Goal: Communication & Community: Answer question/provide support

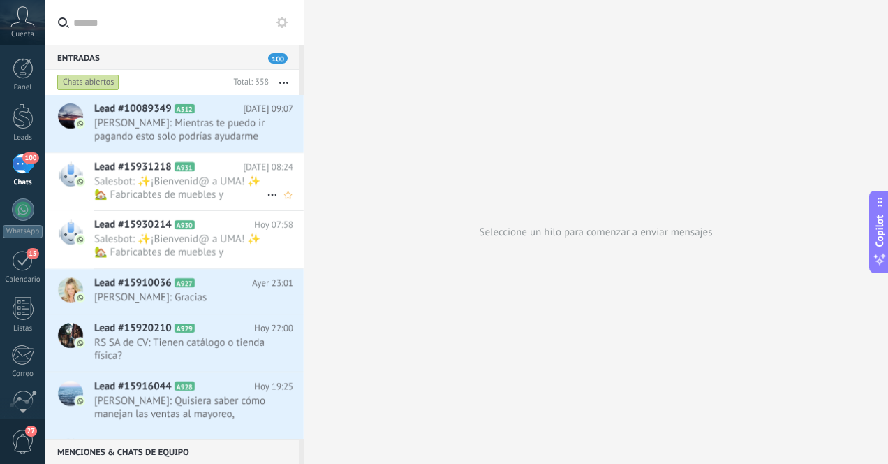
scroll to position [157, 0]
click at [24, 124] on div at bounding box center [23, 116] width 21 height 26
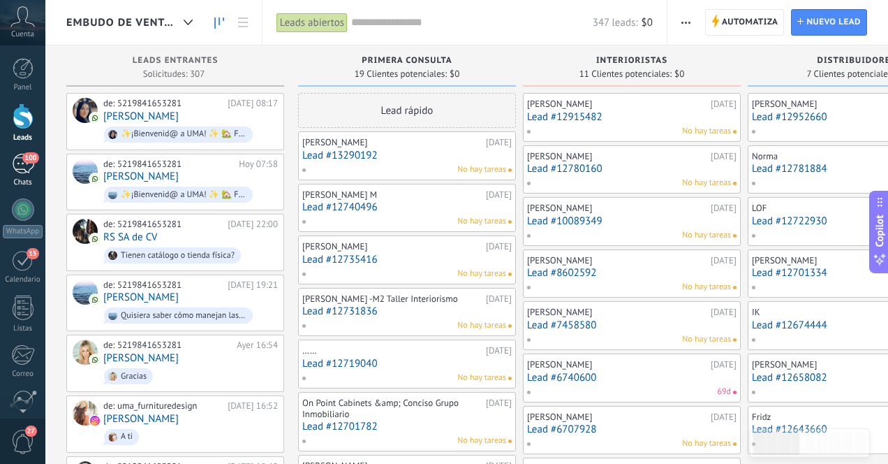
click at [20, 172] on div "100" at bounding box center [23, 164] width 22 height 20
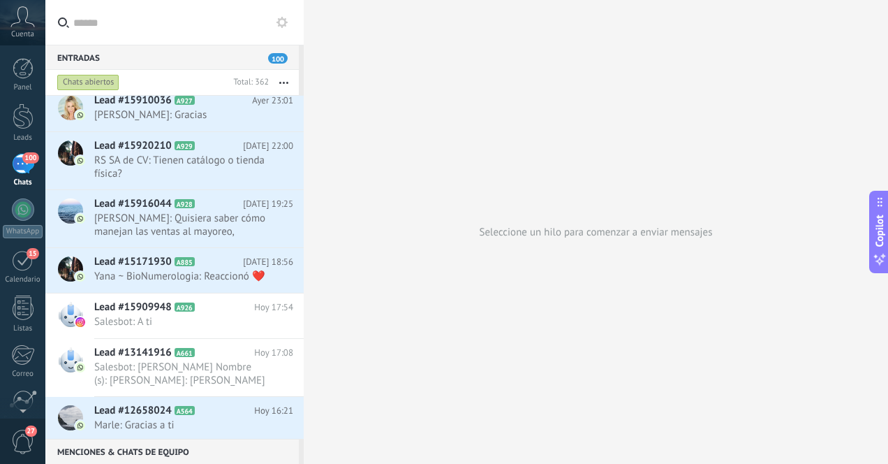
scroll to position [184, 0]
click at [225, 221] on span "Adriana Bárbara: Quisiera saber cómo manejan las ventas al mayoreo, cuánto es l…" at bounding box center [180, 224] width 172 height 27
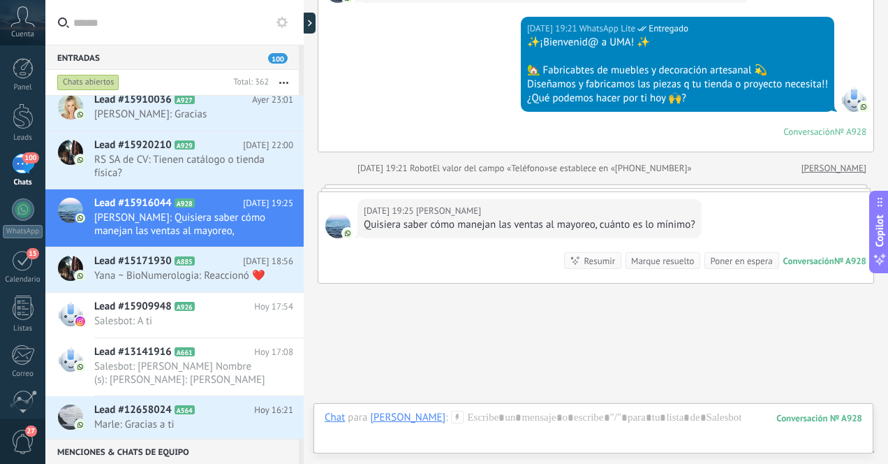
scroll to position [226, 0]
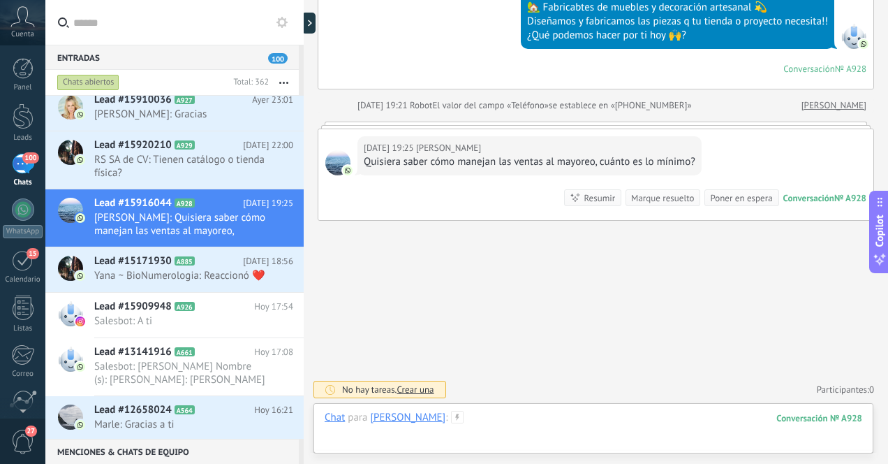
click at [526, 417] on div at bounding box center [594, 432] width 538 height 42
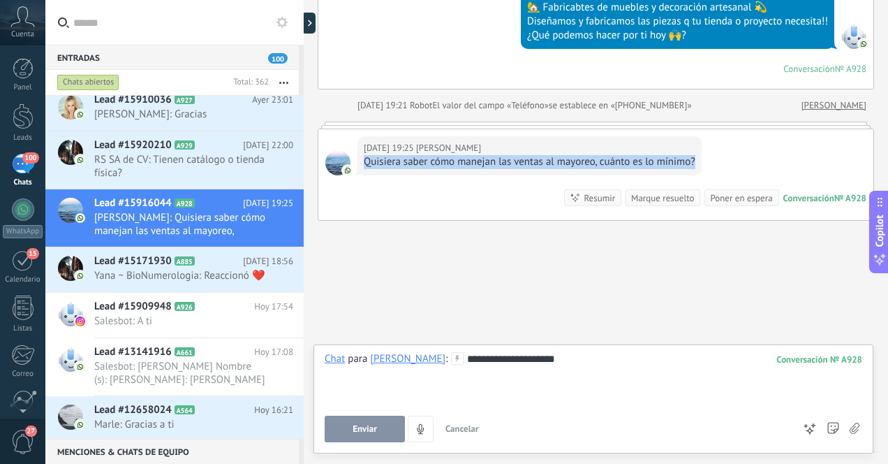
drag, startPoint x: 364, startPoint y: 162, endPoint x: 699, endPoint y: 160, distance: 334.5
click at [699, 160] on div "Ayer 19:25 Adriana Bárbara Quisiera saber cómo manejan las ventas al mayoreo, c…" at bounding box center [530, 155] width 344 height 39
copy div "Quisiera saber cómo manejan las ventas al mayoreo, cuánto es lo mínimo?"
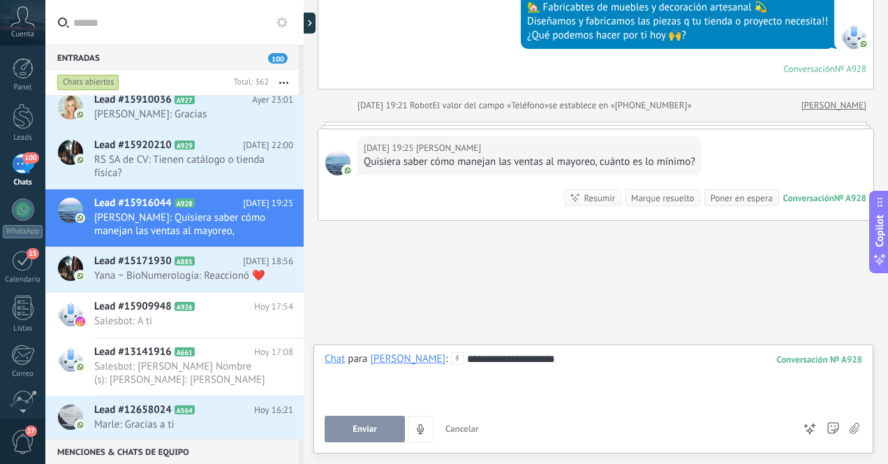
click at [646, 286] on div "Buscar Carga más Ayer Ayer Creación: 2 eventos Expandir Ayer 19:21 Adriana Bárb…" at bounding box center [596, 119] width 584 height 691
click at [587, 360] on div "**********" at bounding box center [594, 378] width 538 height 53
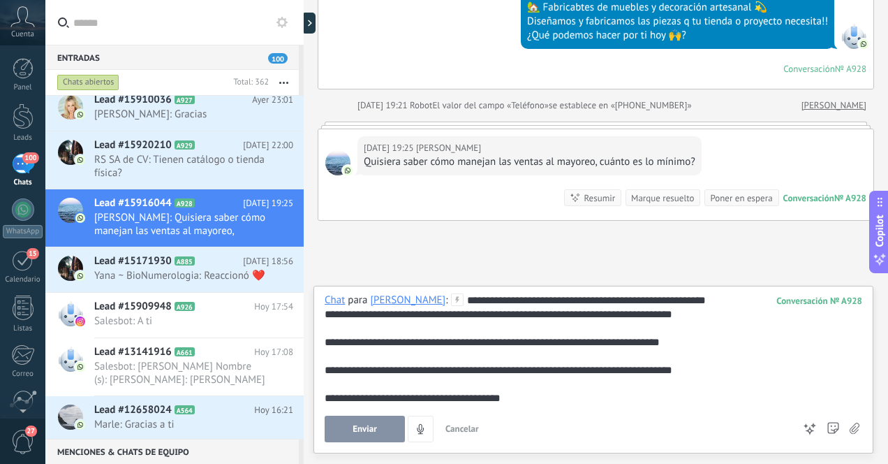
click at [586, 302] on div "**********" at bounding box center [594, 349] width 538 height 112
click at [325, 341] on div "**********" at bounding box center [594, 342] width 538 height 14
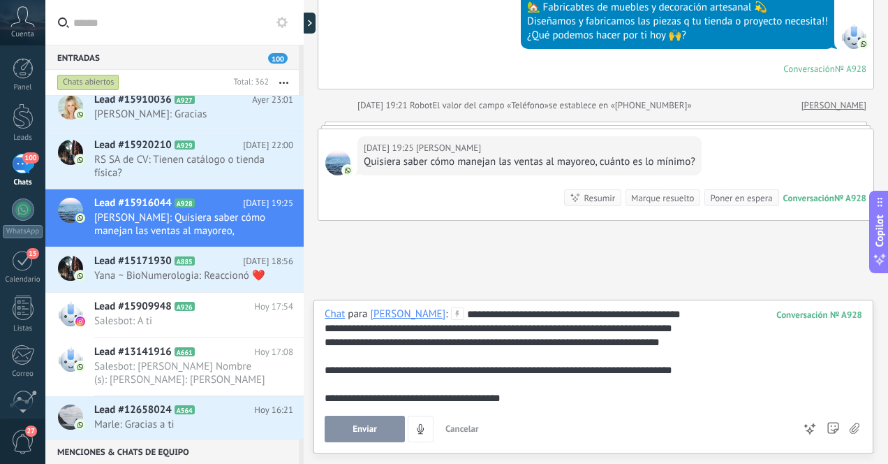
click at [325, 369] on div "**********" at bounding box center [594, 370] width 538 height 14
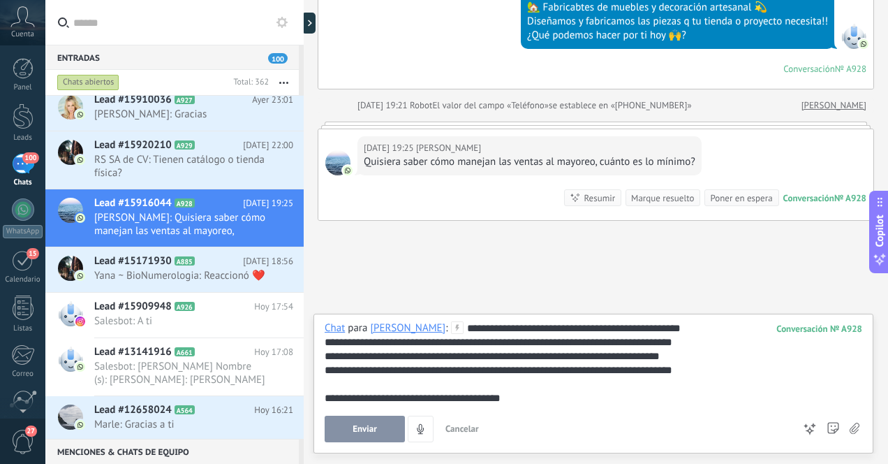
click at [322, 395] on div "**********" at bounding box center [594, 384] width 560 height 140
click at [325, 396] on div "**********" at bounding box center [594, 398] width 538 height 14
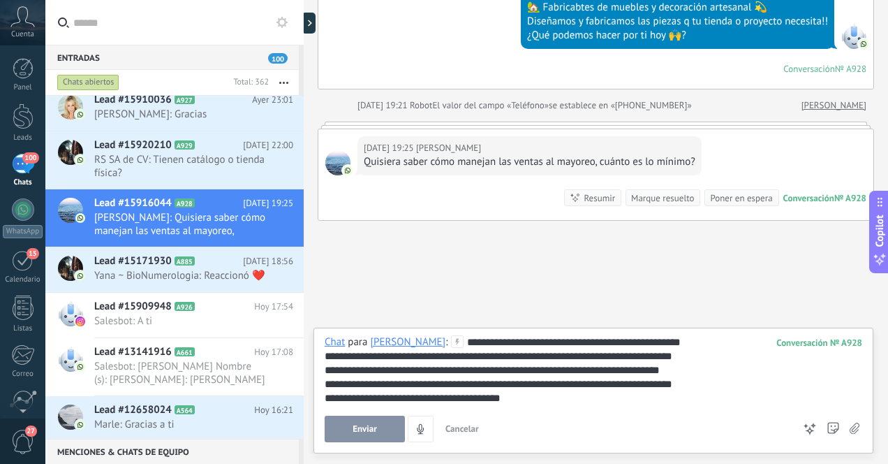
click at [370, 427] on span "Enviar" at bounding box center [365, 429] width 24 height 10
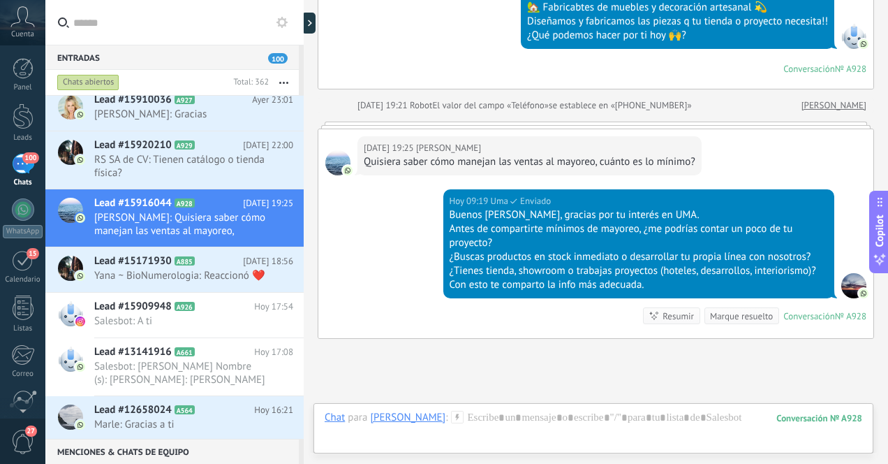
scroll to position [344, 0]
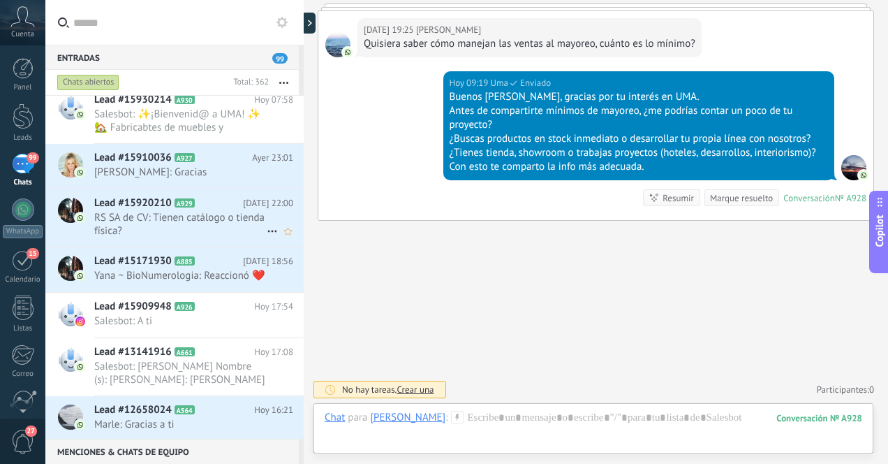
click at [197, 229] on span "RS SA de CV: Tienen catálogo o tienda física?" at bounding box center [180, 224] width 172 height 27
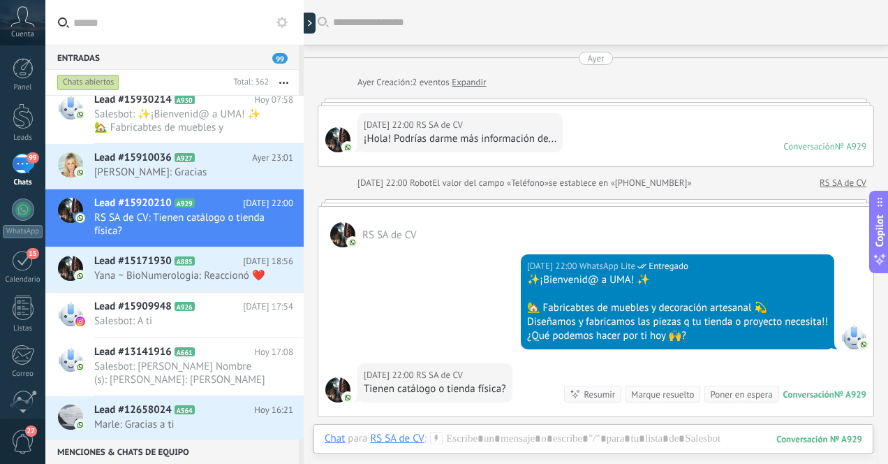
scroll to position [196, 0]
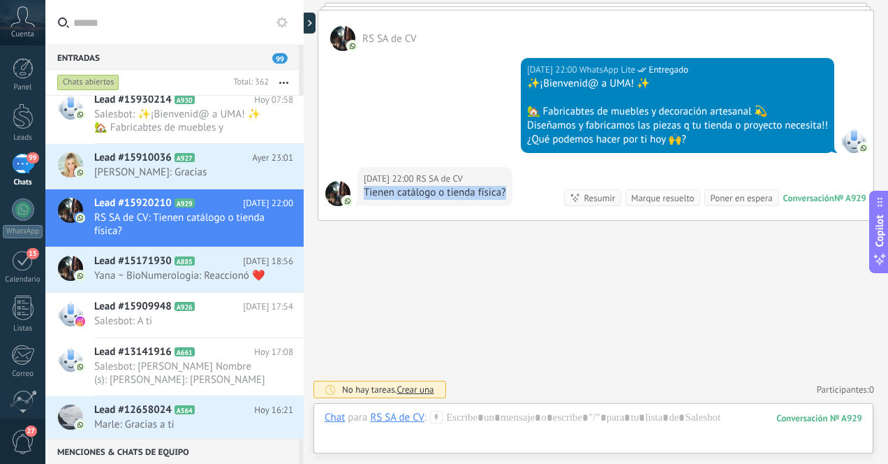
drag, startPoint x: 506, startPoint y: 190, endPoint x: 367, endPoint y: 191, distance: 139.0
click at [367, 191] on div "Ayer 22:00 RS SA de CV Tienen catálogo o tienda física?" at bounding box center [435, 186] width 155 height 39
copy div "Tienen catálogo o tienda física?"
click at [540, 422] on div at bounding box center [594, 432] width 538 height 42
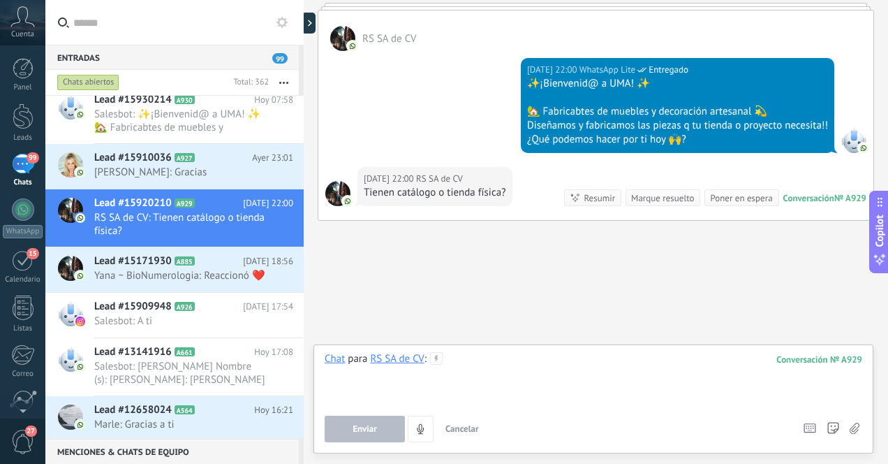
click at [526, 372] on div at bounding box center [594, 378] width 538 height 53
paste div
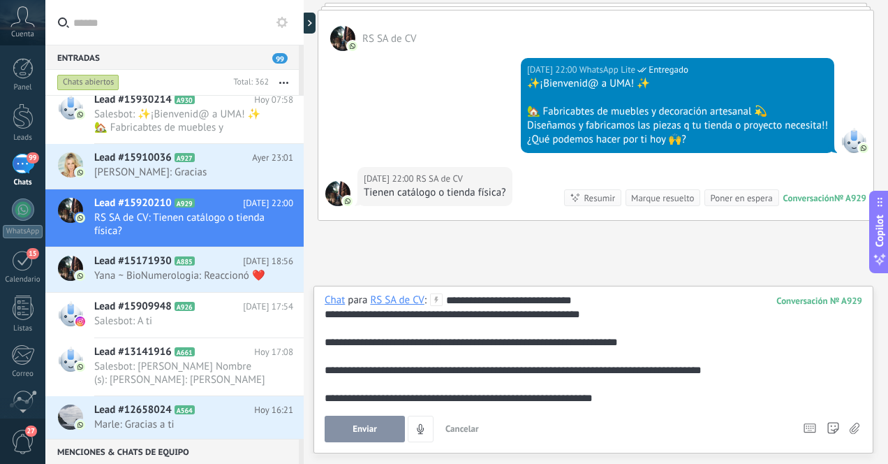
click at [469, 303] on div "**********" at bounding box center [594, 349] width 538 height 112
click at [331, 344] on div "**********" at bounding box center [594, 342] width 538 height 14
click at [638, 301] on div "**********" at bounding box center [594, 349] width 538 height 112
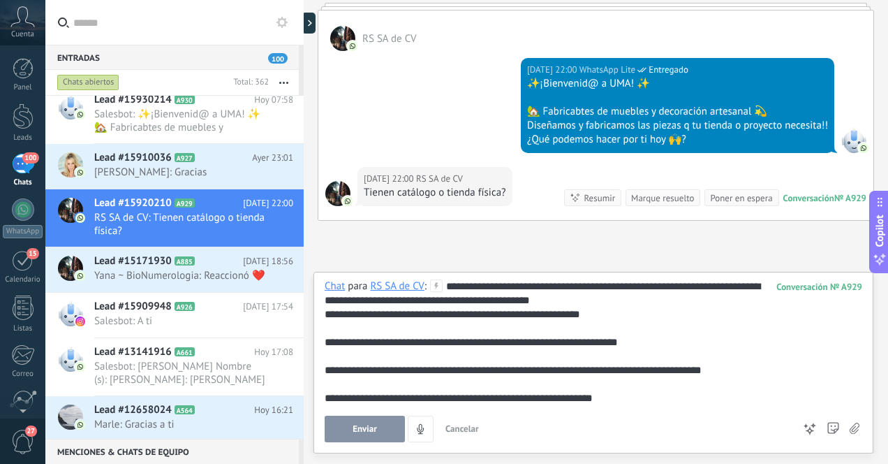
click at [327, 340] on div "**********" at bounding box center [594, 342] width 538 height 14
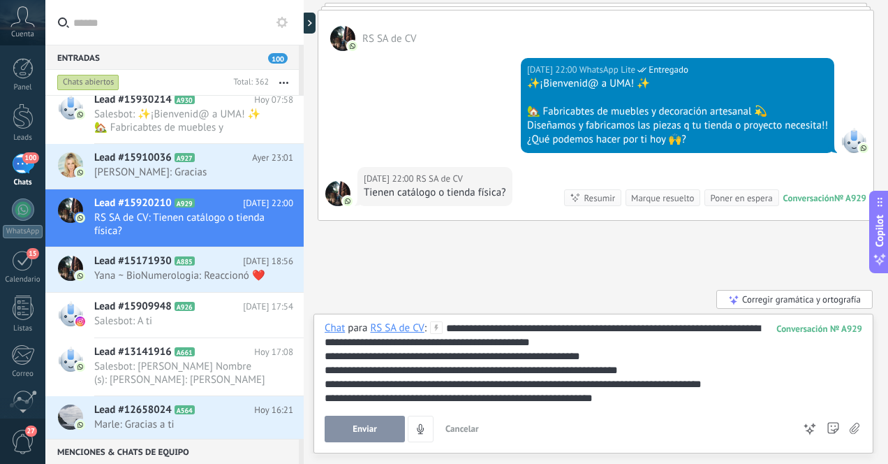
click at [475, 399] on div "**********" at bounding box center [594, 398] width 538 height 14
click at [368, 429] on span "Enviar" at bounding box center [365, 429] width 24 height 10
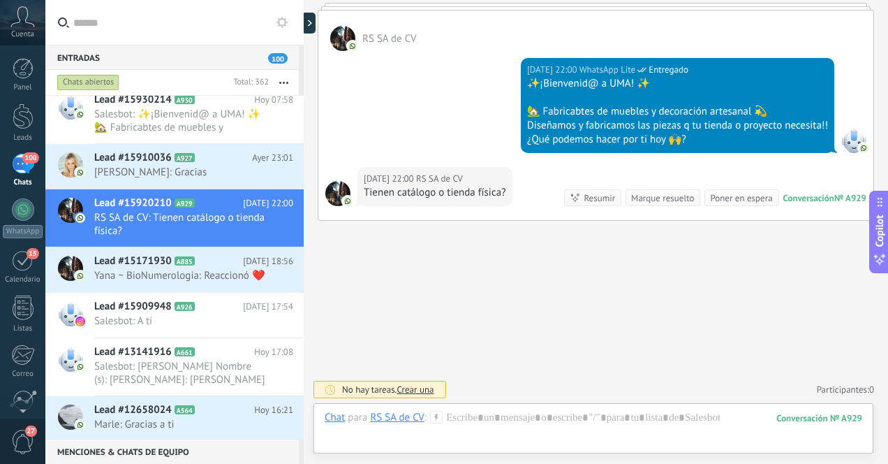
scroll to position [359, 0]
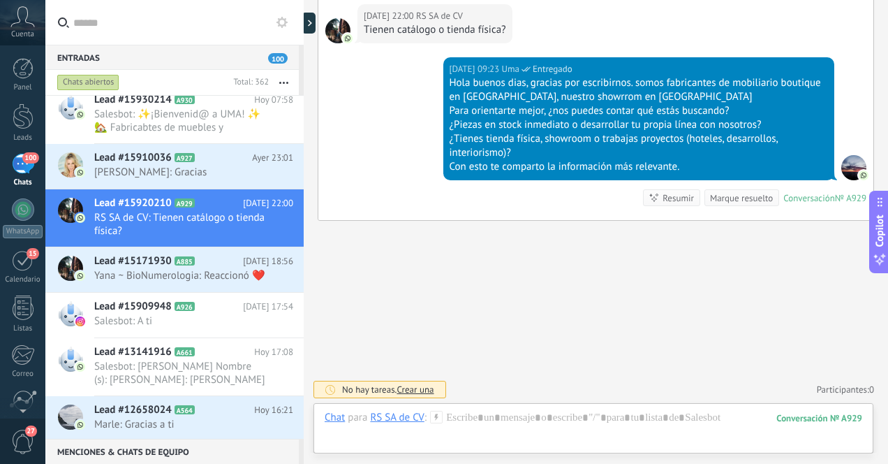
click at [27, 173] on div "100" at bounding box center [23, 164] width 22 height 20
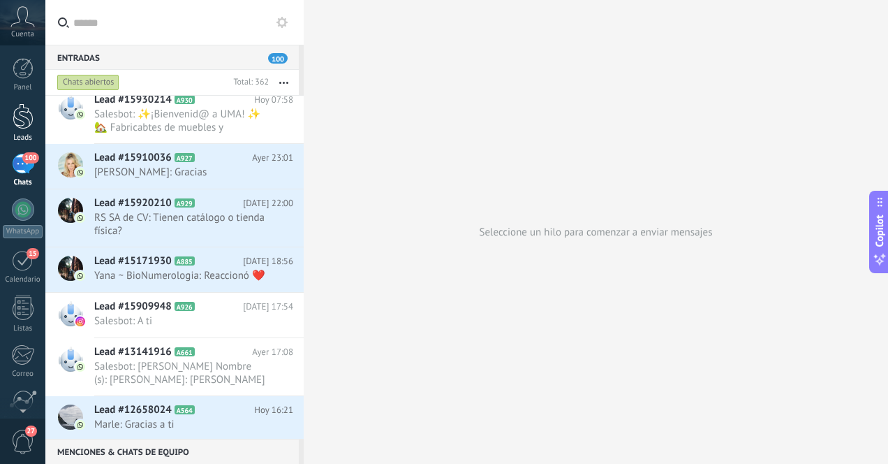
click at [23, 114] on div at bounding box center [23, 116] width 21 height 26
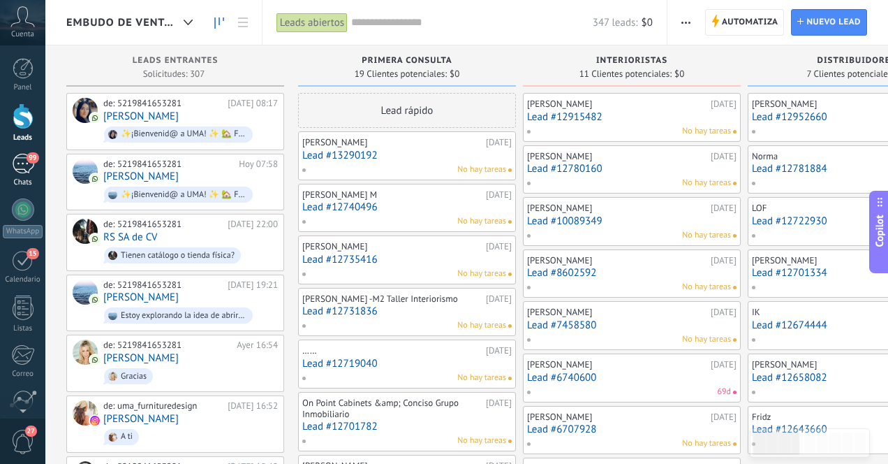
click at [19, 169] on div "99" at bounding box center [23, 164] width 22 height 20
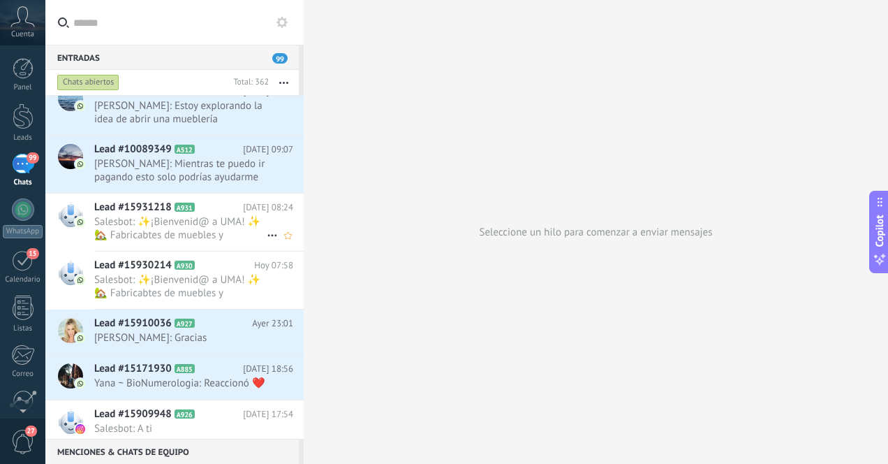
scroll to position [84, 0]
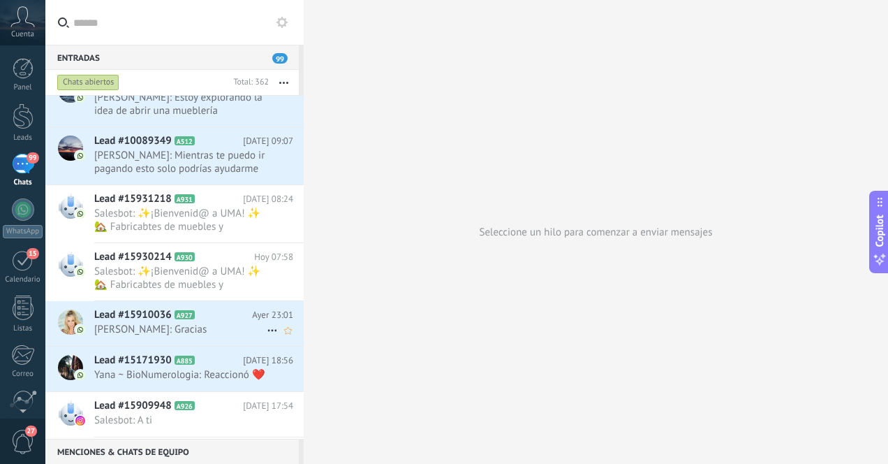
click at [223, 325] on span "[PERSON_NAME]: Gracias" at bounding box center [180, 329] width 172 height 13
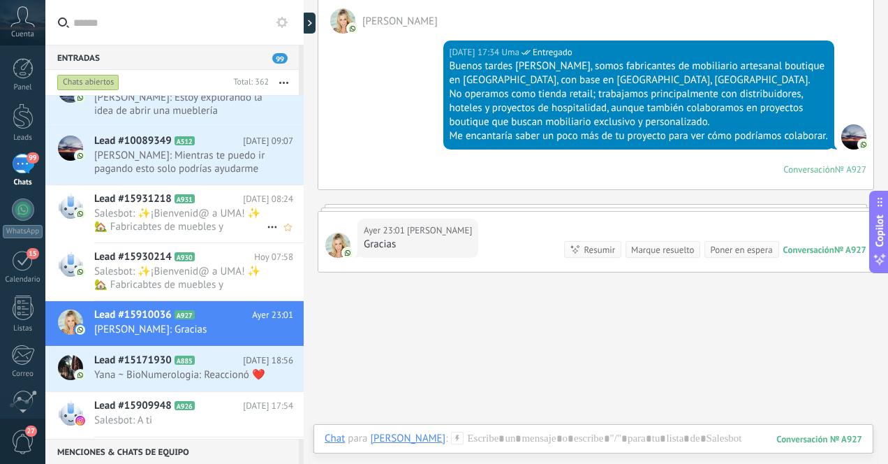
scroll to position [353, 0]
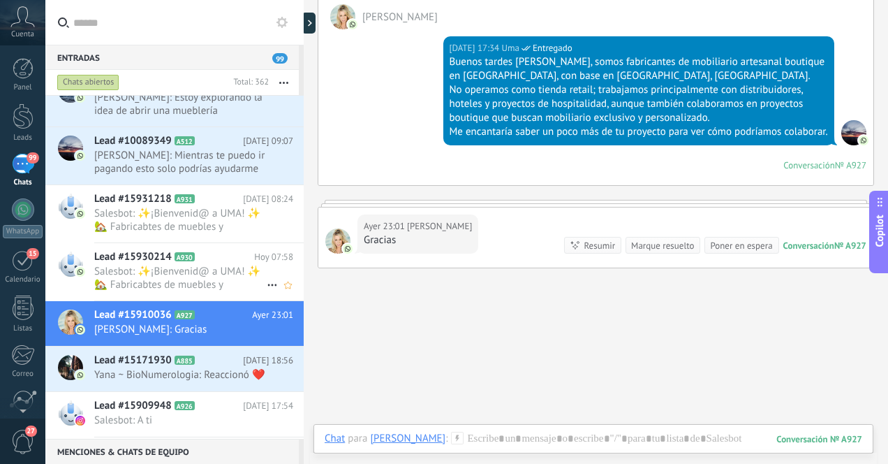
click at [218, 279] on span "Salesbot: ✨¡Bienvenid@ a UMA! ✨ 🏡 Fabricabtes de muebles y decoración artesanal…" at bounding box center [180, 278] width 172 height 27
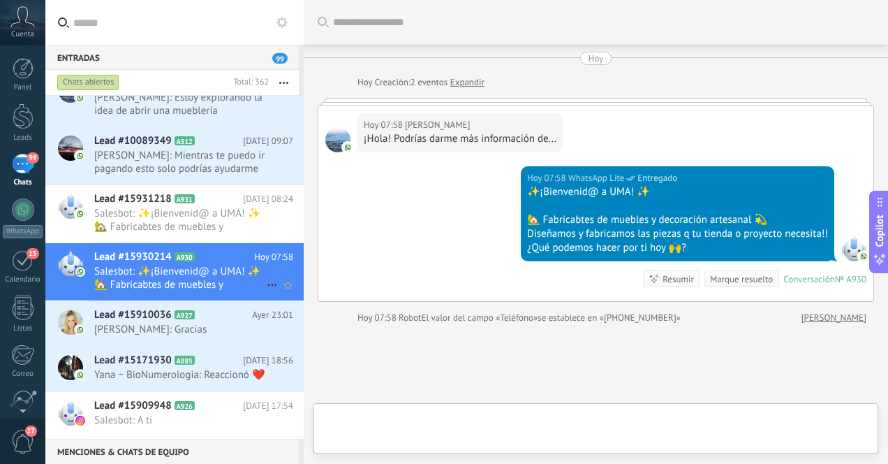
scroll to position [104, 0]
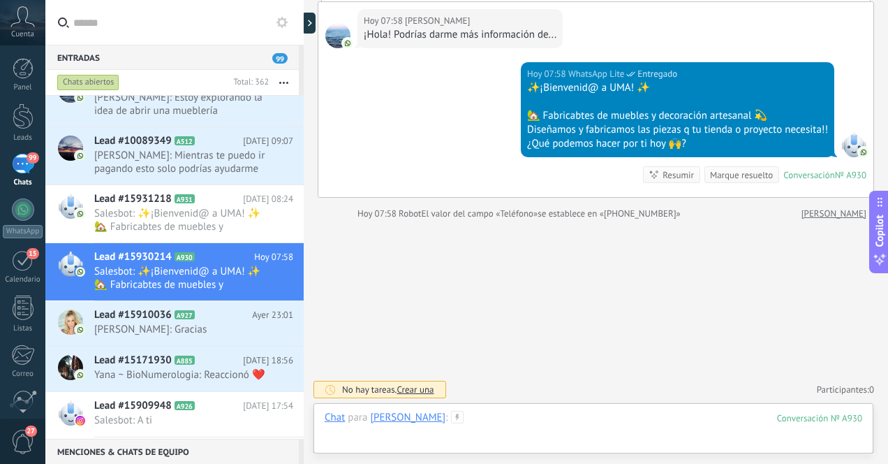
click at [473, 420] on div at bounding box center [594, 432] width 538 height 42
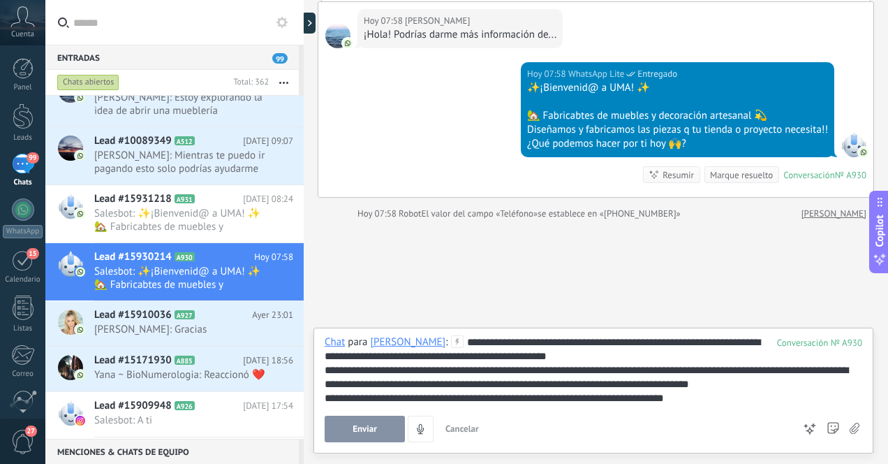
click at [691, 343] on div "**********" at bounding box center [594, 370] width 538 height 70
click at [369, 429] on span "Enviar" at bounding box center [365, 429] width 24 height 10
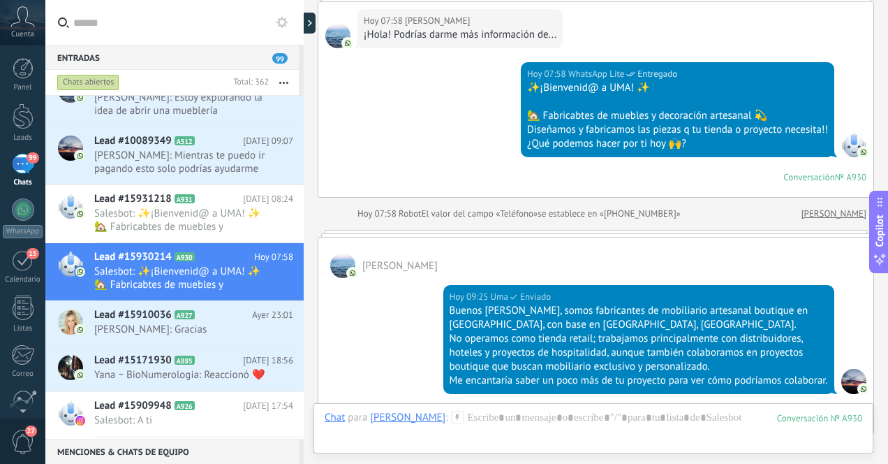
scroll to position [95, 0]
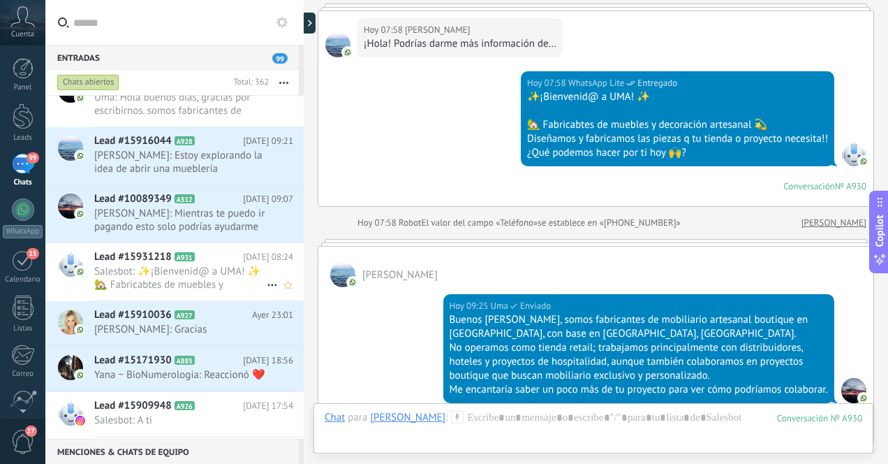
click at [229, 286] on span "Salesbot: ✨¡Bienvenid@ a UMA! ✨ 🏡 Fabricabtes de muebles y decoración artesanal…" at bounding box center [180, 278] width 172 height 27
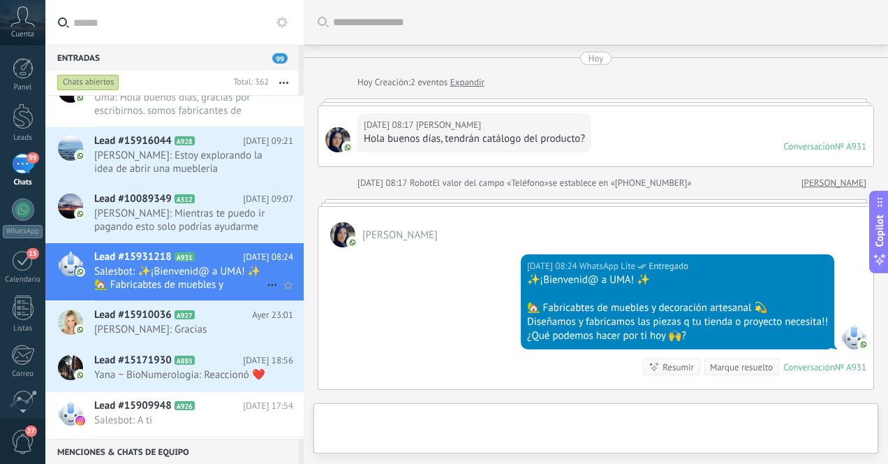
scroll to position [169, 0]
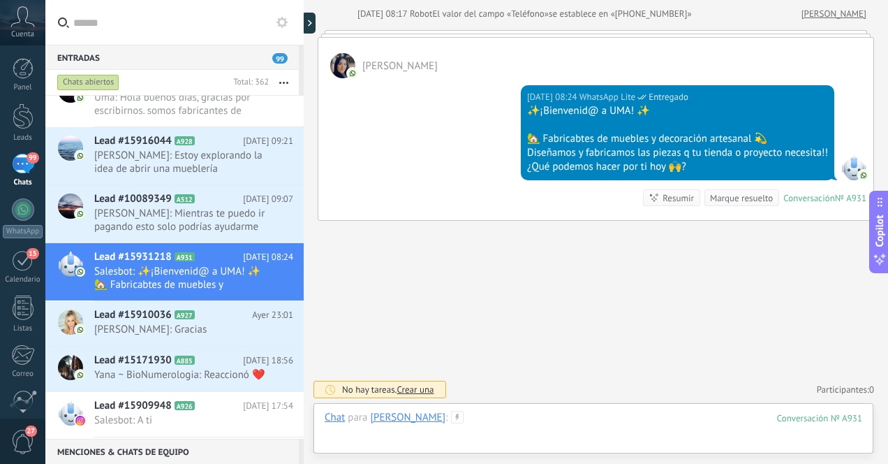
click at [481, 420] on div at bounding box center [594, 432] width 538 height 42
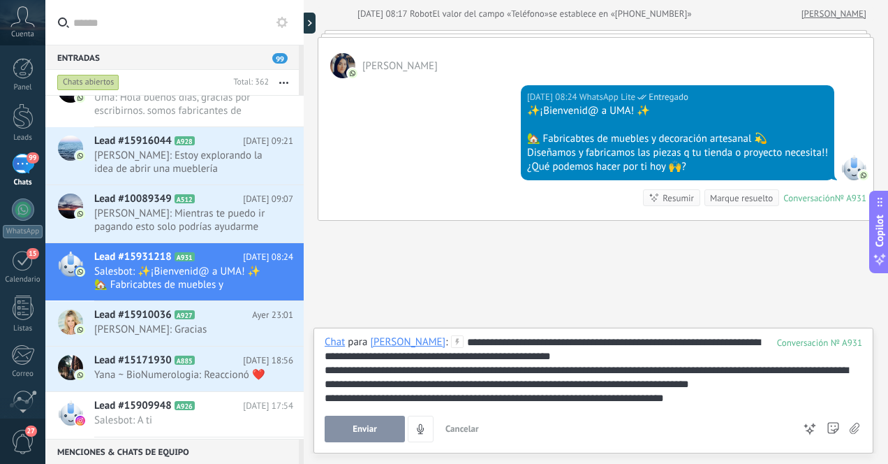
click at [675, 341] on div "**********" at bounding box center [594, 370] width 538 height 70
click at [364, 428] on span "Enviar" at bounding box center [365, 429] width 24 height 10
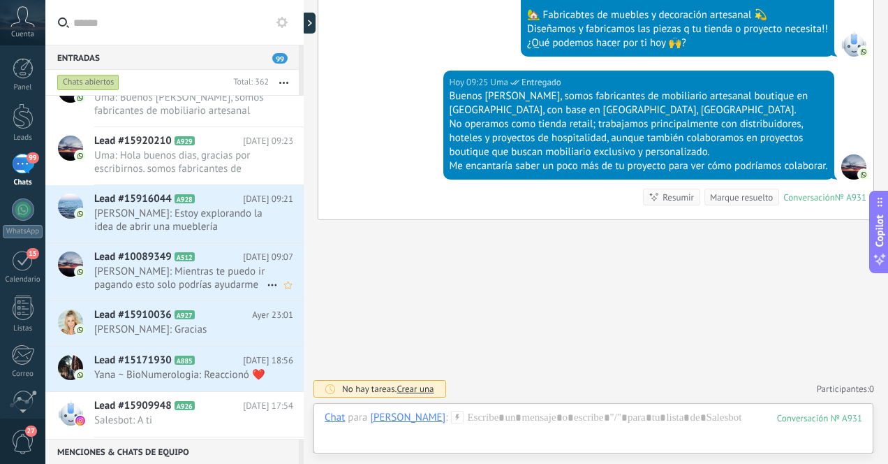
click at [221, 281] on span "[PERSON_NAME]: Mientras te puedo ir pagando esto solo podrías ayudarme quitando…" at bounding box center [180, 278] width 172 height 27
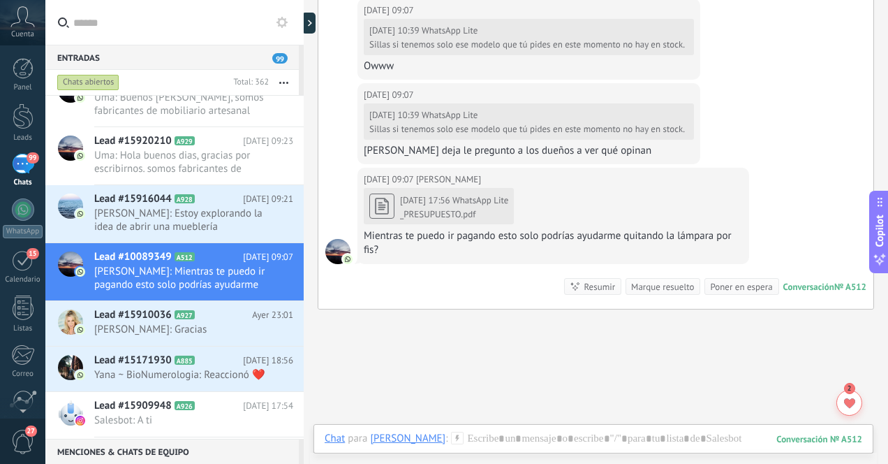
scroll to position [3597, 0]
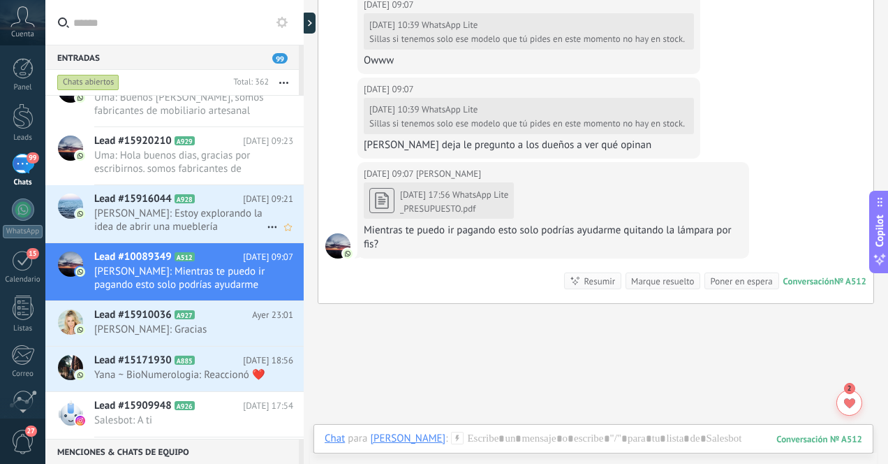
click at [219, 220] on span "Adriana Bárbara: Estoy explorando la idea de abrir una mueblería" at bounding box center [180, 220] width 172 height 27
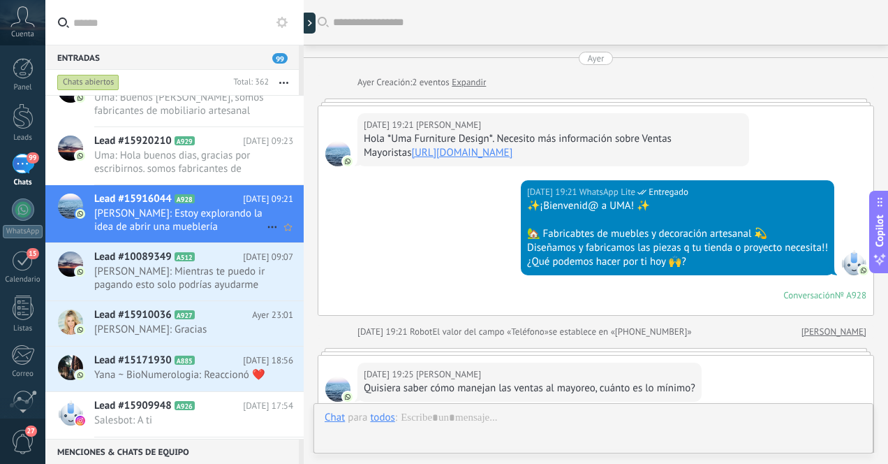
scroll to position [402, 0]
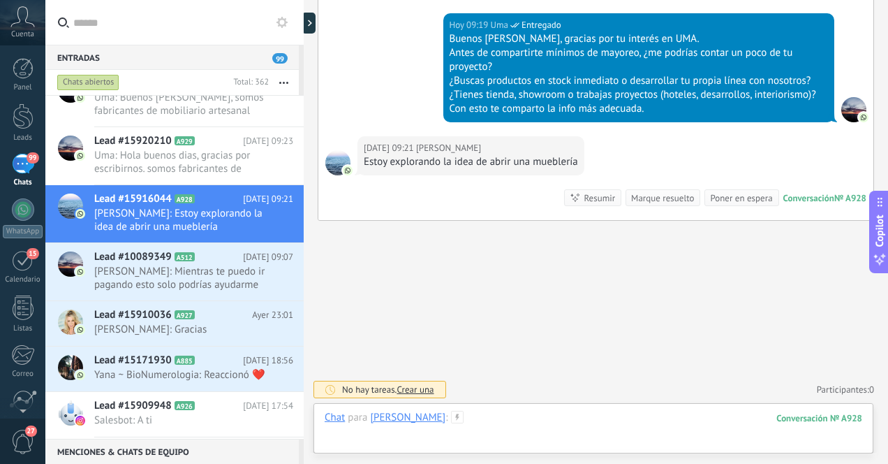
click at [543, 422] on div at bounding box center [594, 432] width 538 height 42
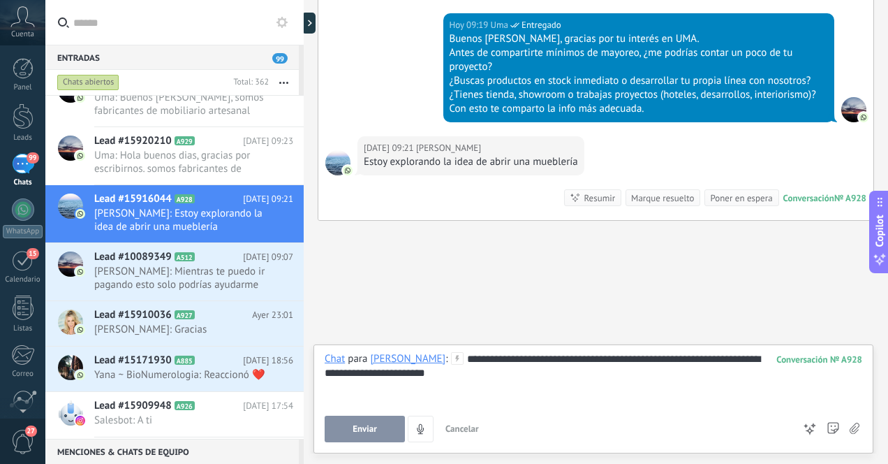
click at [358, 429] on span "Enviar" at bounding box center [365, 429] width 24 height 10
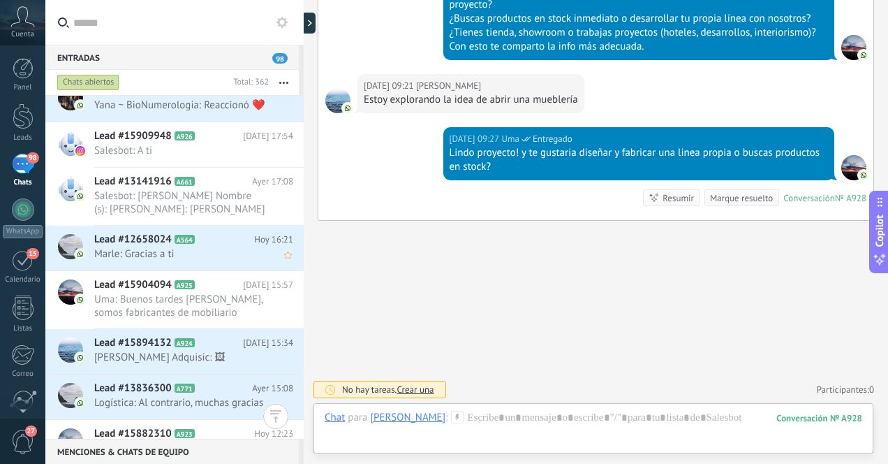
scroll to position [359, 0]
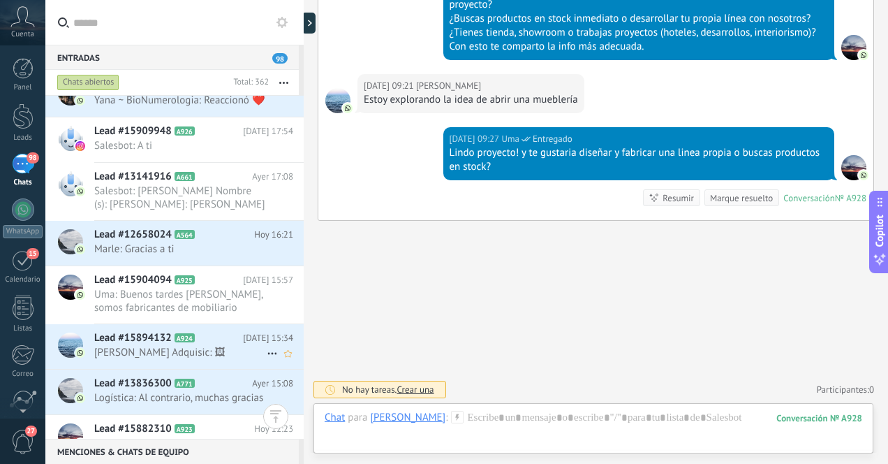
click at [196, 359] on span "[PERSON_NAME] Adquisic: 🖼" at bounding box center [180, 352] width 172 height 13
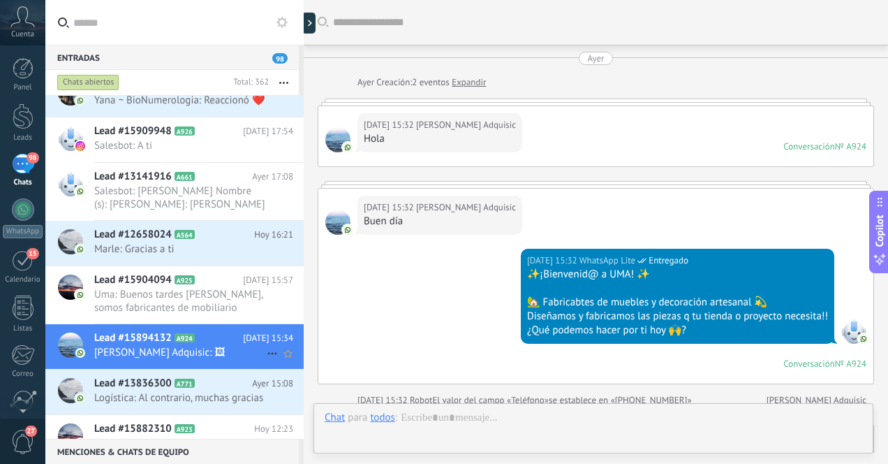
scroll to position [380, 0]
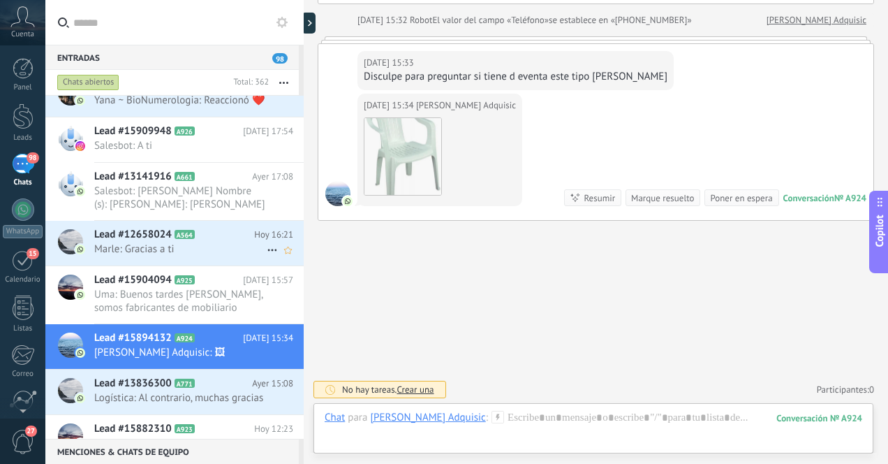
click at [206, 256] on span "Marle: Gracias a ti" at bounding box center [180, 248] width 172 height 13
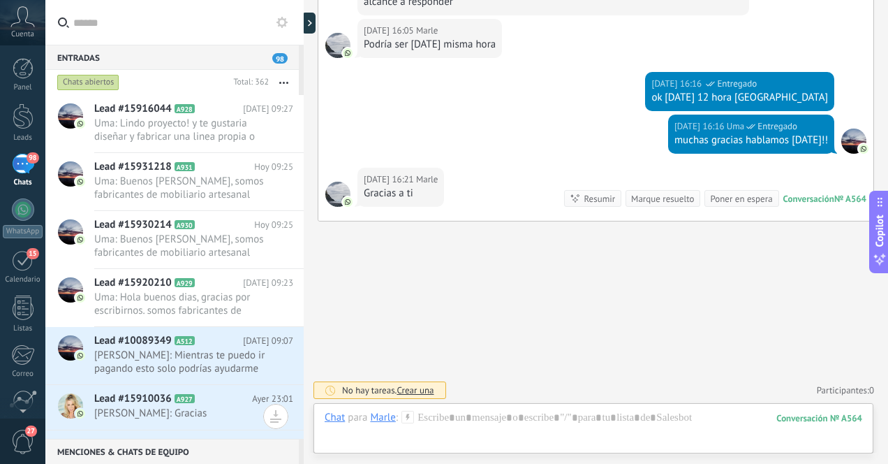
click at [21, 170] on div "98" at bounding box center [23, 164] width 22 height 20
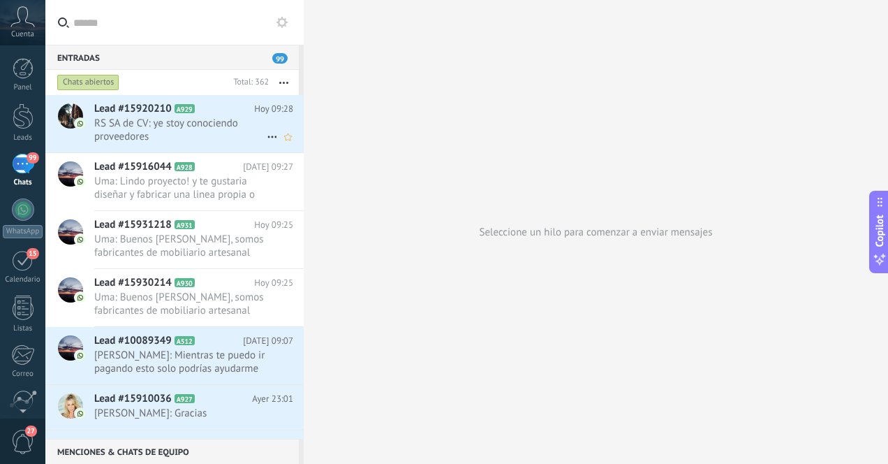
click at [188, 131] on span "RS SA de CV: ye stoy conociendo proveedores" at bounding box center [180, 130] width 172 height 27
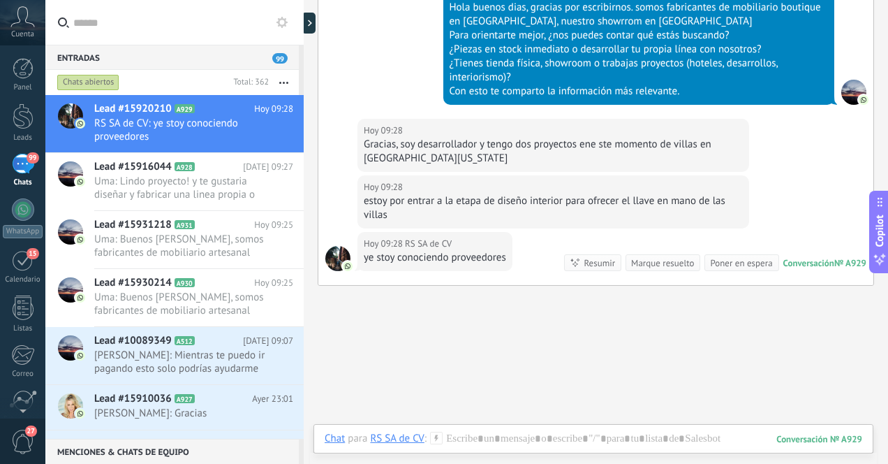
scroll to position [391, 0]
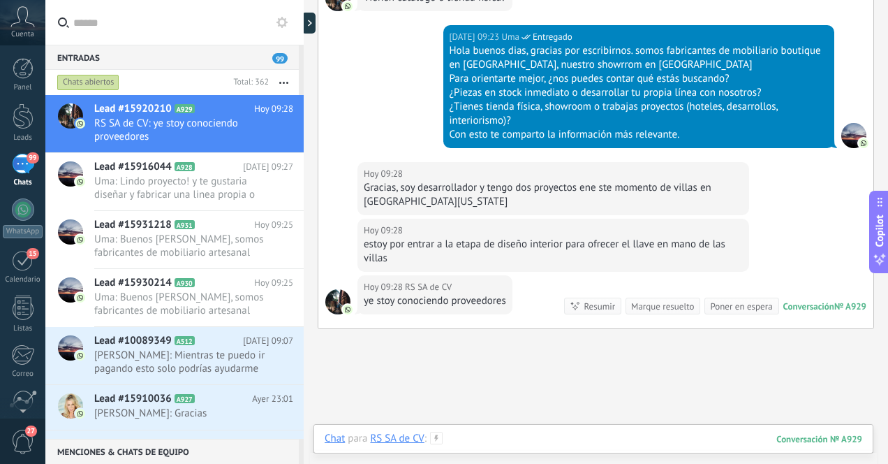
click at [520, 443] on div at bounding box center [594, 453] width 538 height 42
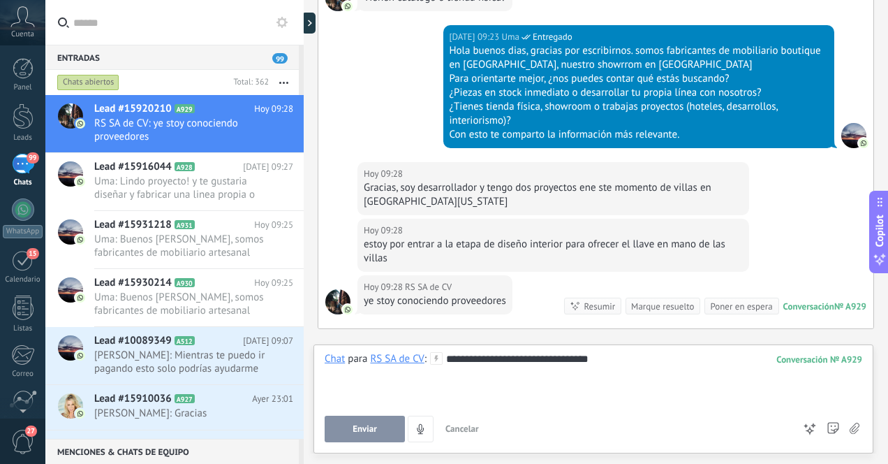
click at [552, 357] on div "**********" at bounding box center [594, 378] width 538 height 53
click at [638, 362] on div "**********" at bounding box center [594, 378] width 538 height 53
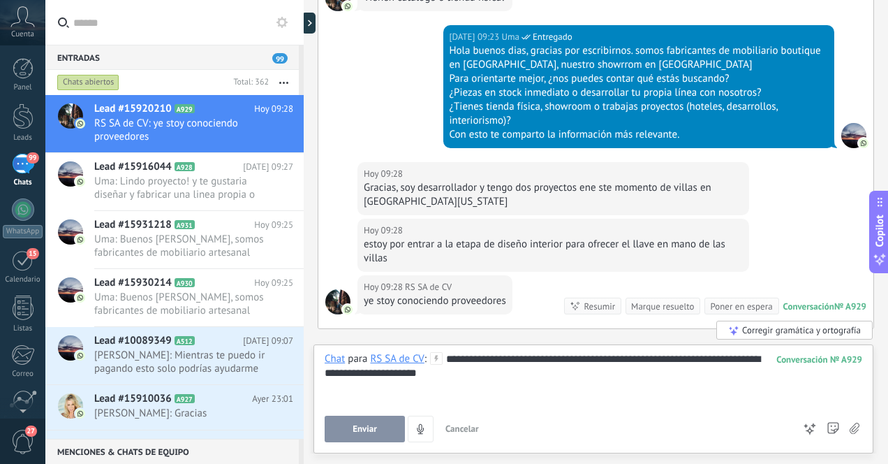
click at [568, 361] on div "**********" at bounding box center [594, 378] width 538 height 53
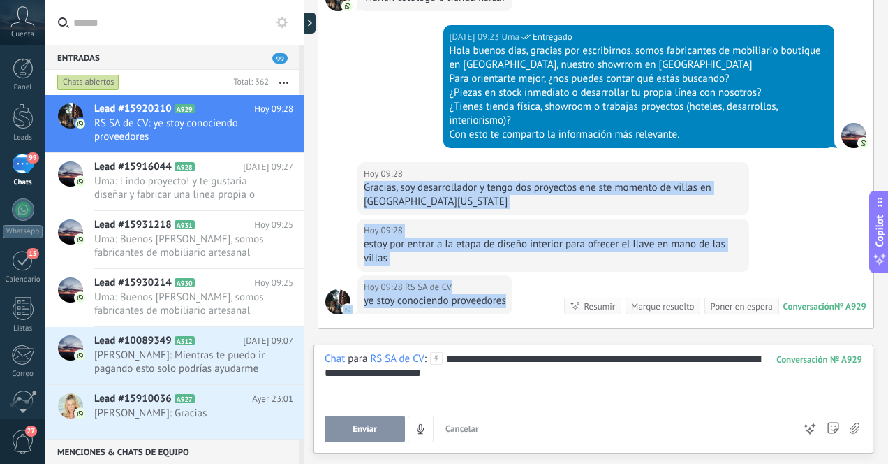
drag, startPoint x: 363, startPoint y: 188, endPoint x: 515, endPoint y: 297, distance: 187.2
click at [515, 297] on div "Ayer 22:00 WhatsApp Lite Entregado ✨¡Bienvenid@ a UMA! ✨ 🏡 Fabricabtes de muebl…" at bounding box center [595, 92] width 555 height 472
copy div "Gracias, soy desarrollador y tengo dos proyectos ene ste momento de villas en b…"
drag, startPoint x: 478, startPoint y: 377, endPoint x: 441, endPoint y: 364, distance: 39.1
click at [439, 364] on div "**********" at bounding box center [594, 378] width 538 height 53
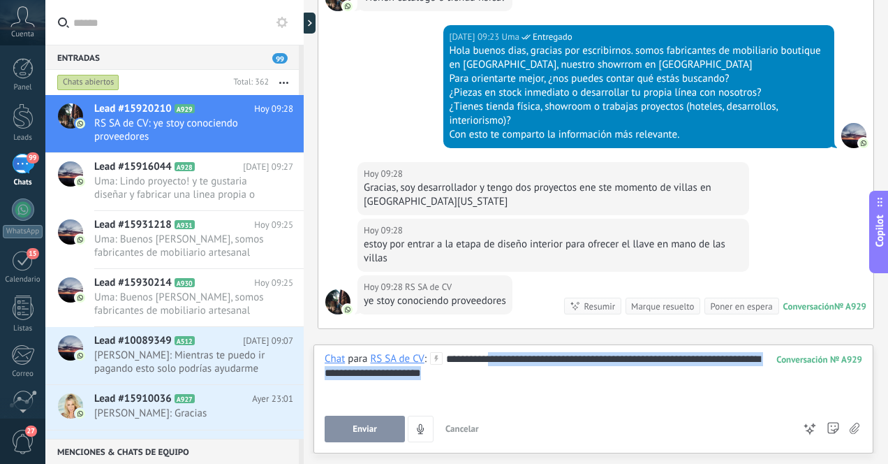
drag, startPoint x: 478, startPoint y: 377, endPoint x: 487, endPoint y: 360, distance: 18.7
click at [487, 360] on div "**********" at bounding box center [594, 378] width 538 height 53
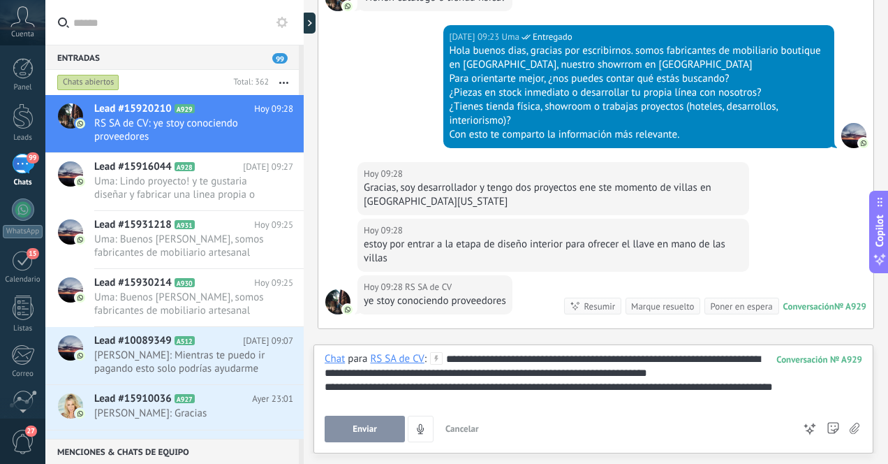
click at [523, 356] on div "**********" at bounding box center [594, 378] width 538 height 53
click at [687, 358] on div "**********" at bounding box center [594, 378] width 538 height 53
click at [817, 390] on div "**********" at bounding box center [594, 387] width 538 height 14
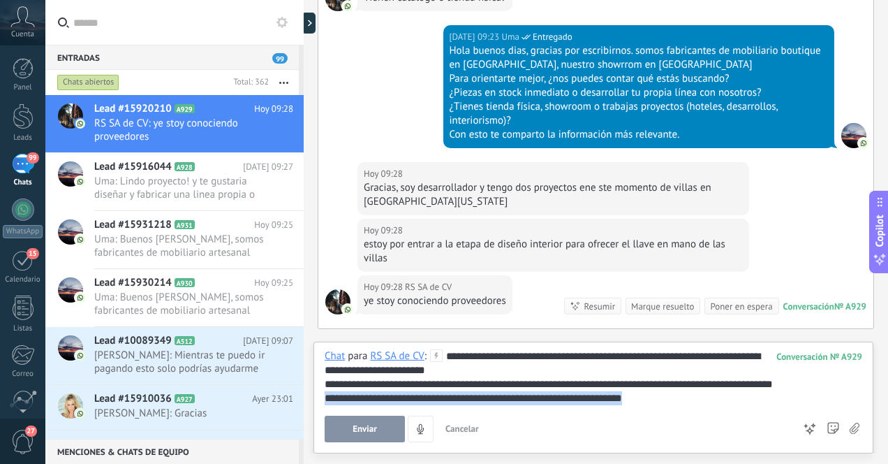
drag, startPoint x: 663, startPoint y: 399, endPoint x: 322, endPoint y: 401, distance: 340.8
click at [322, 401] on div "**********" at bounding box center [594, 397] width 560 height 112
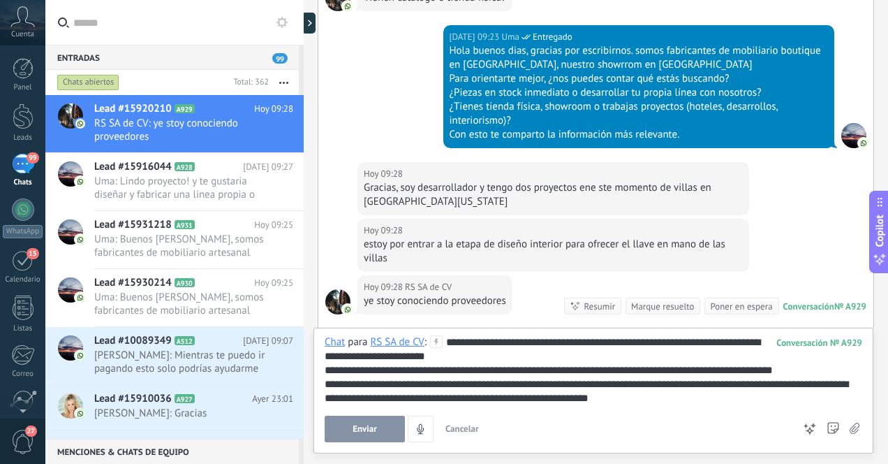
click at [358, 430] on span "Enviar" at bounding box center [365, 429] width 24 height 10
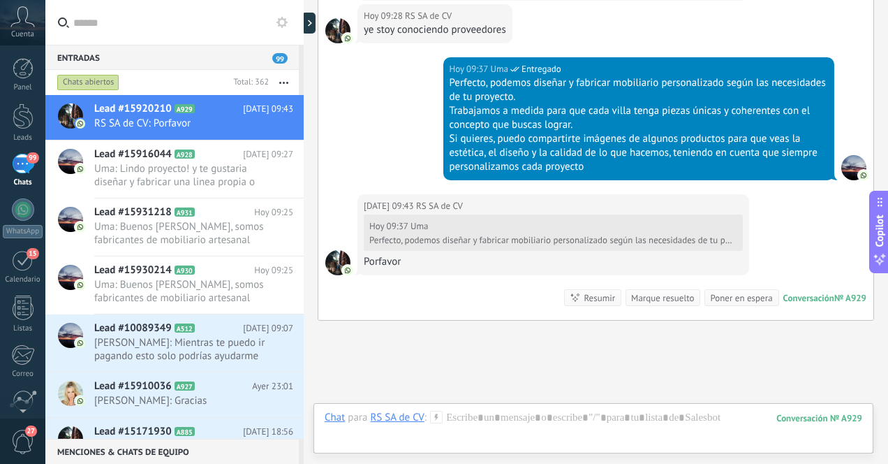
scroll to position [762, 0]
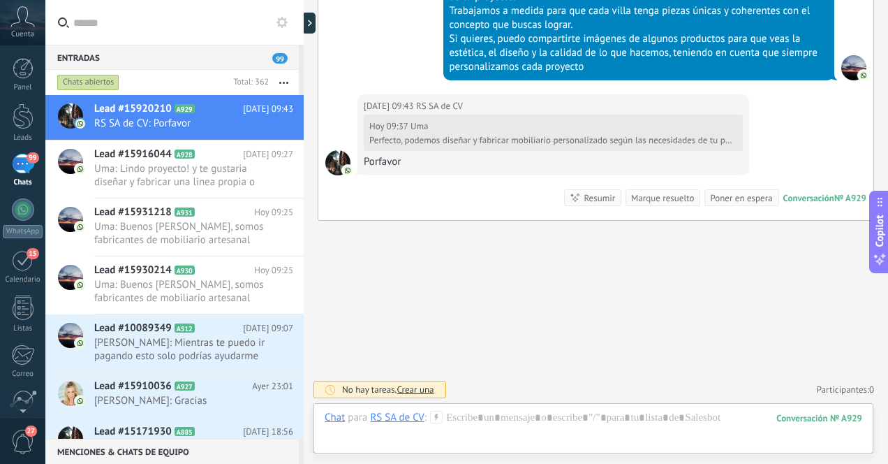
click at [18, 168] on div "99" at bounding box center [23, 164] width 22 height 20
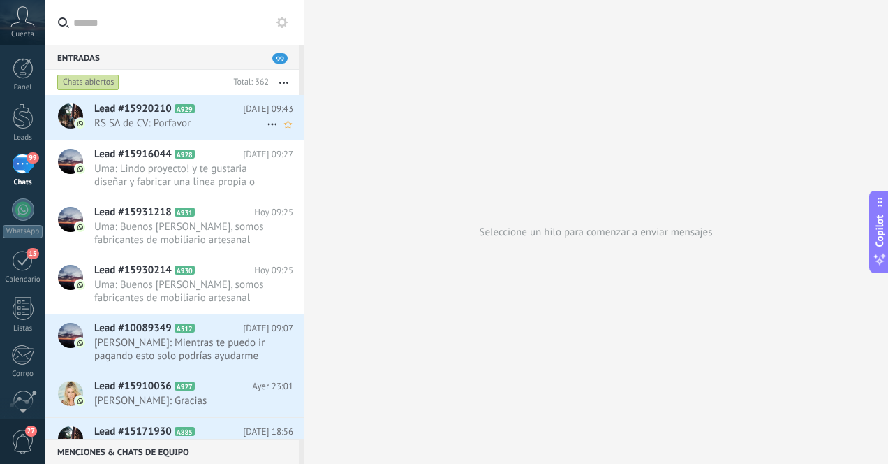
click at [142, 117] on span "RS SA de CV: Porfavor" at bounding box center [180, 123] width 172 height 13
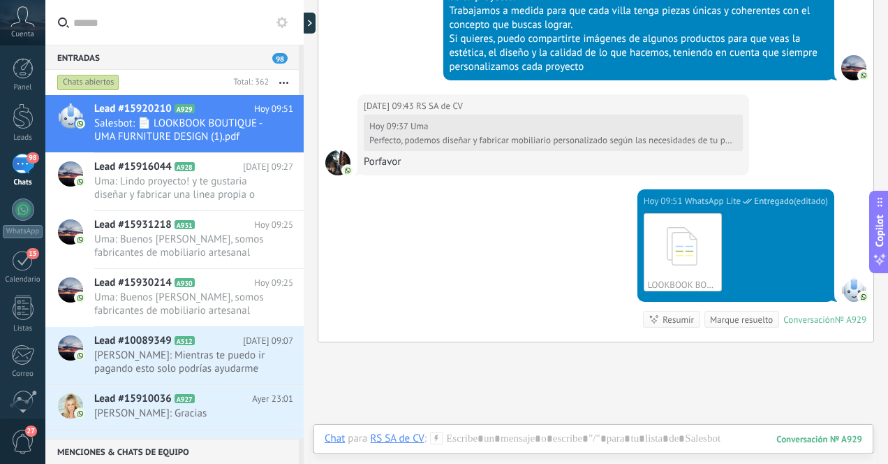
scroll to position [824, 0]
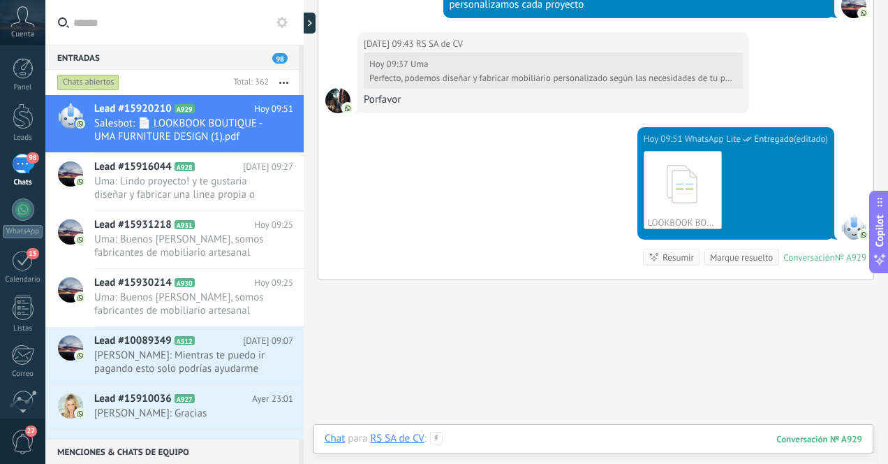
click at [588, 443] on div at bounding box center [594, 453] width 538 height 42
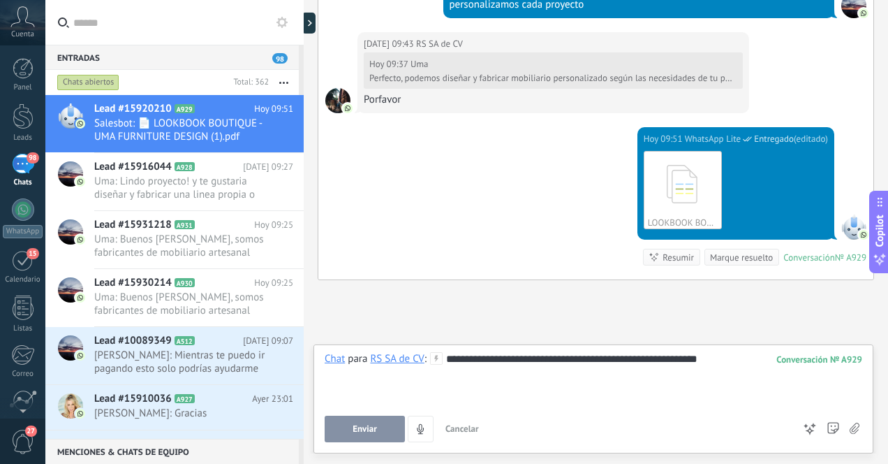
click at [365, 427] on span "Enviar" at bounding box center [365, 429] width 24 height 10
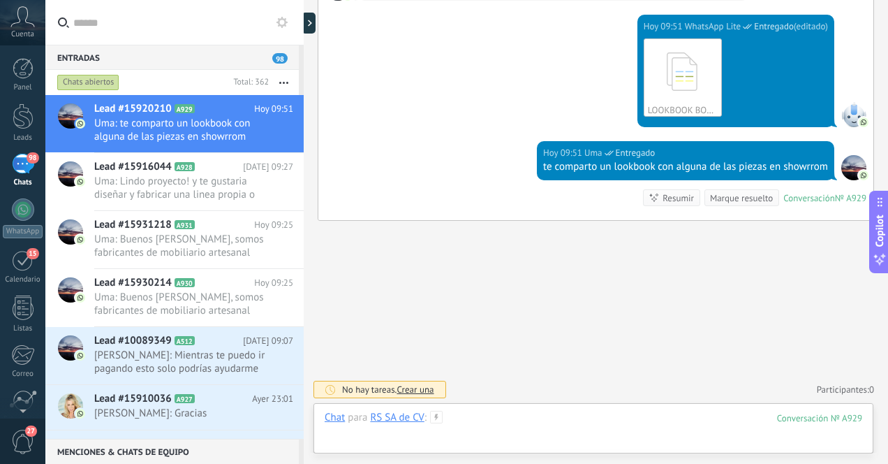
click at [474, 423] on div at bounding box center [594, 432] width 538 height 42
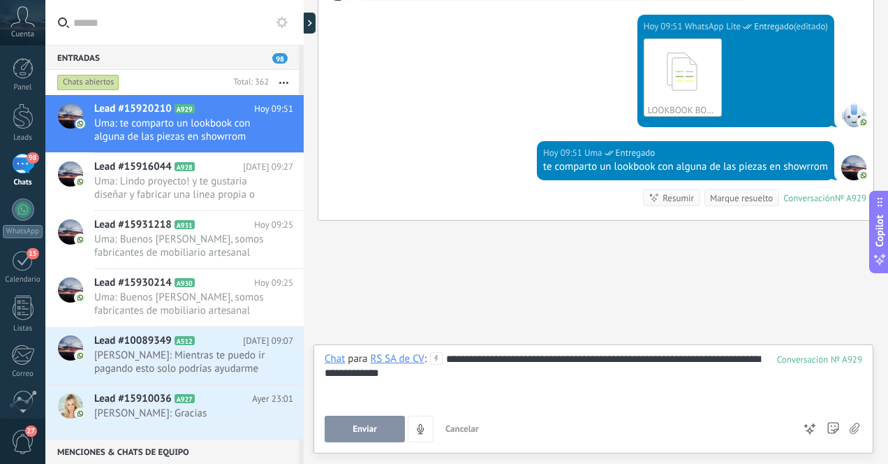
click at [367, 427] on span "Enviar" at bounding box center [365, 429] width 24 height 10
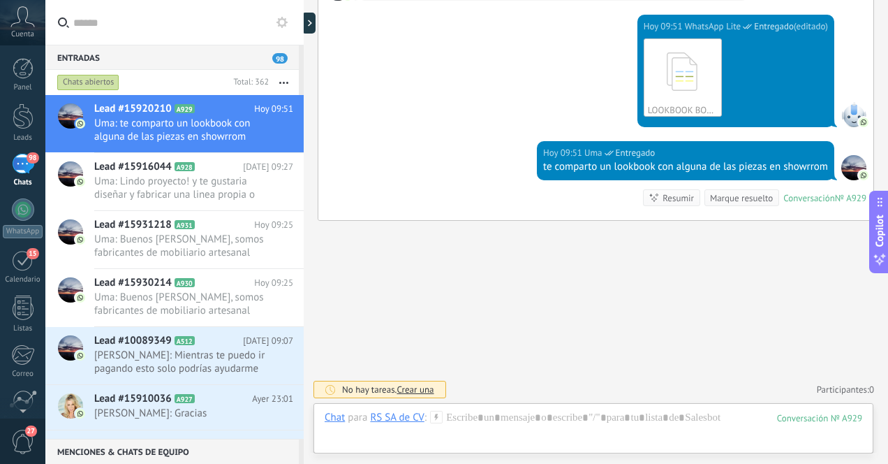
scroll to position [993, 0]
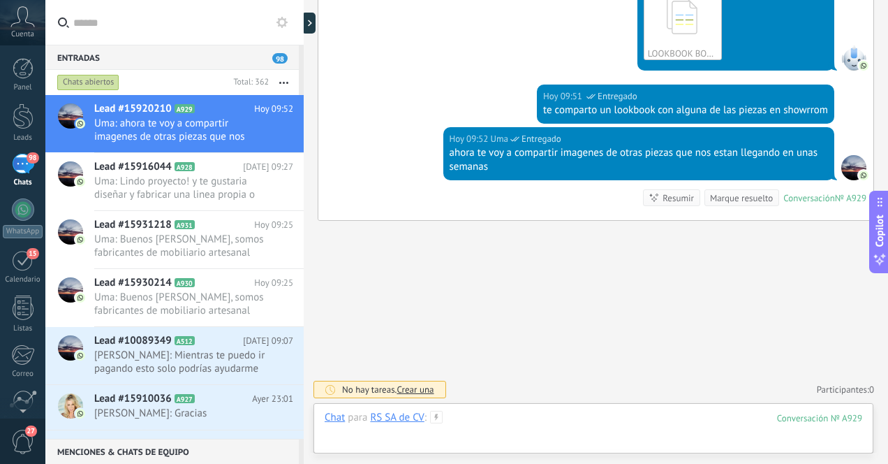
click at [553, 425] on div at bounding box center [594, 432] width 538 height 42
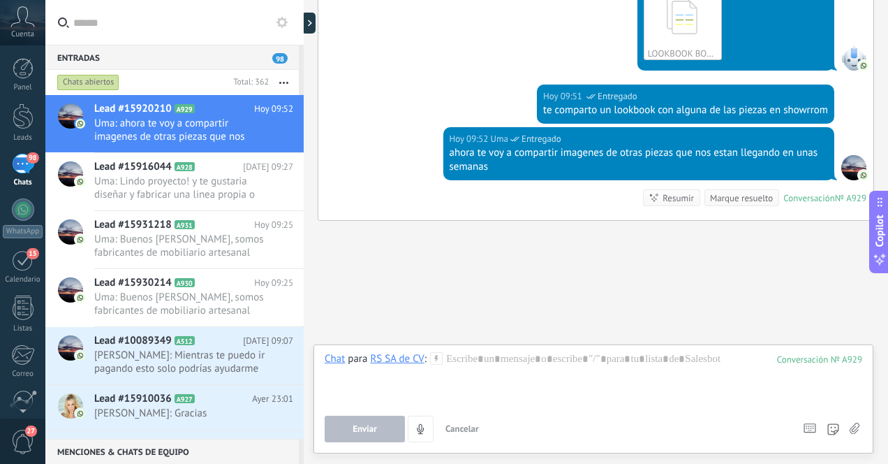
click at [853, 430] on icon at bounding box center [855, 428] width 10 height 12
click at [0, 0] on input "file" at bounding box center [0, 0] width 0 height 0
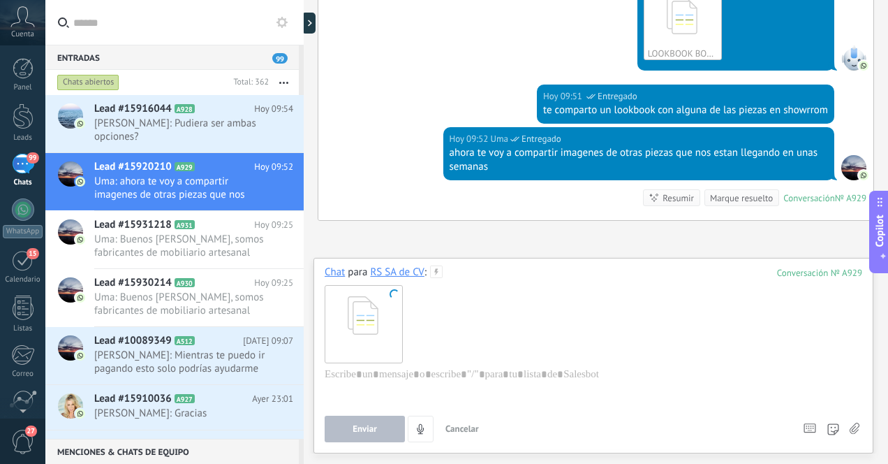
click at [476, 429] on span "Cancelar" at bounding box center [462, 428] width 34 height 12
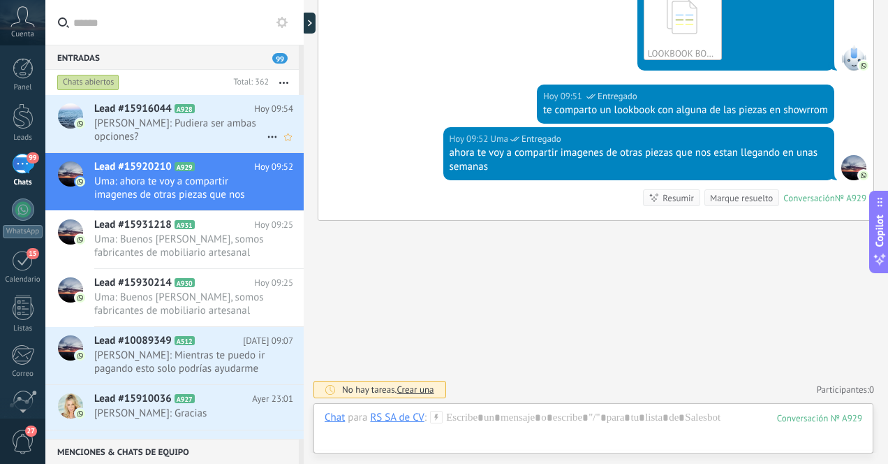
click at [226, 131] on span "Adriana Bárbara: Pudiera ser ambas opciones?" at bounding box center [180, 130] width 172 height 27
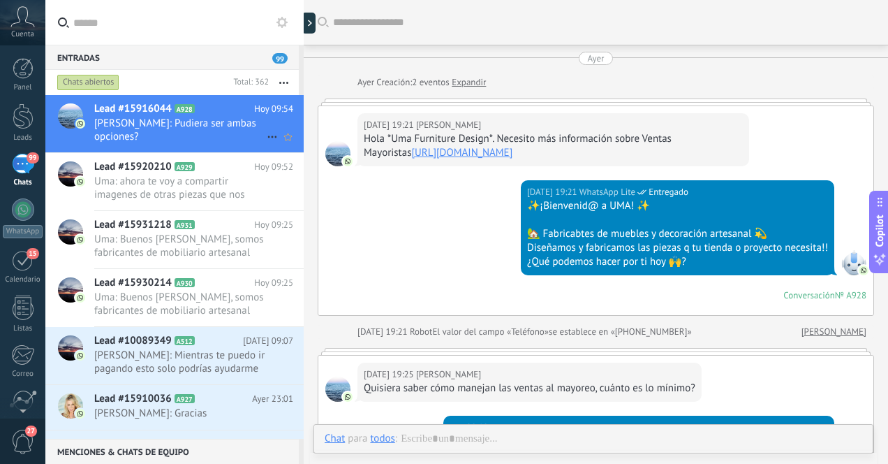
scroll to position [452, 0]
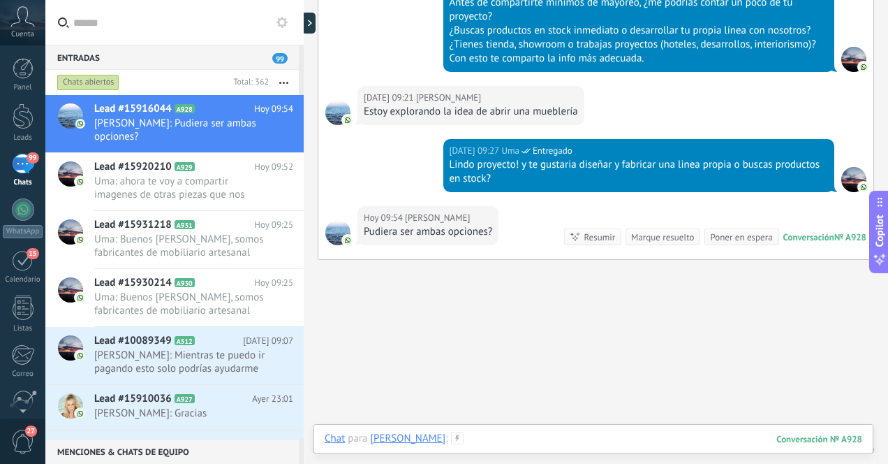
click at [568, 439] on div at bounding box center [594, 453] width 538 height 42
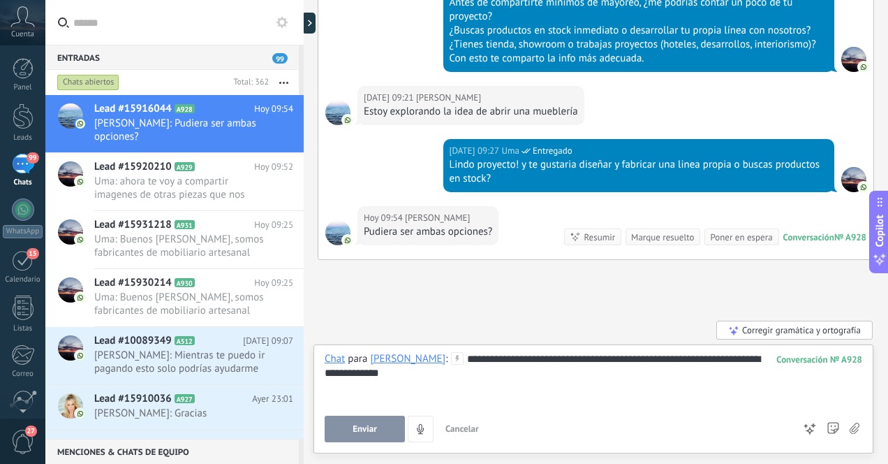
click at [370, 430] on span "Enviar" at bounding box center [365, 429] width 24 height 10
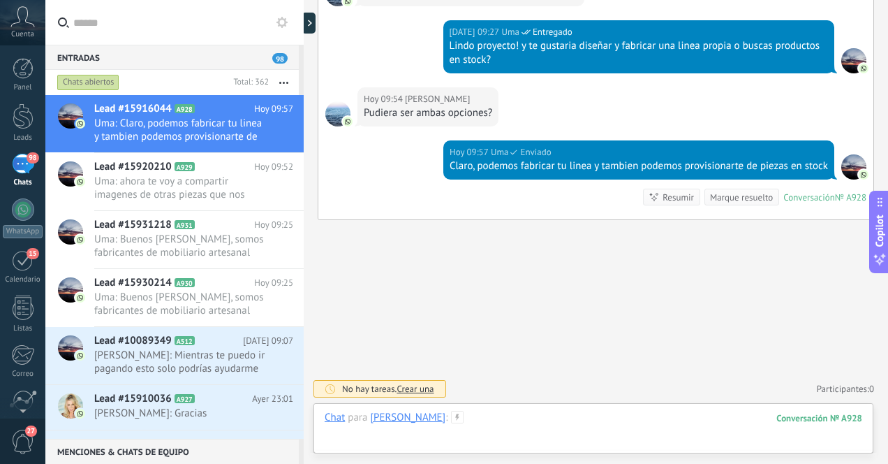
click at [513, 422] on div at bounding box center [594, 432] width 538 height 42
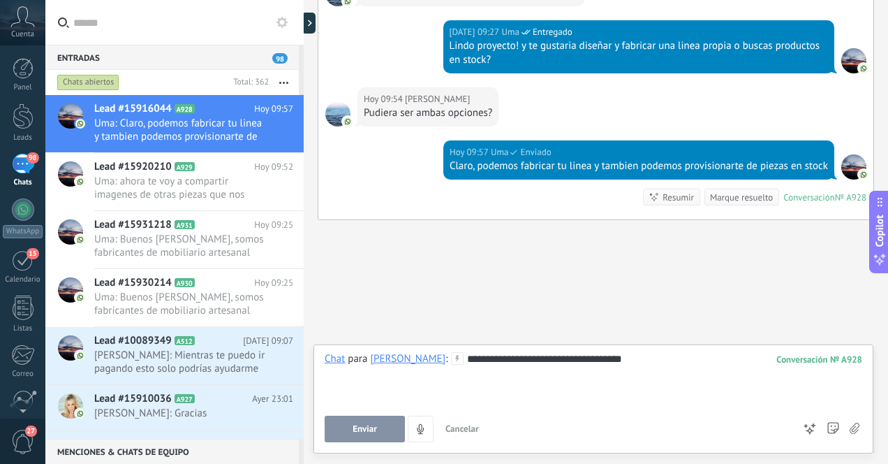
click at [361, 429] on span "Enviar" at bounding box center [365, 429] width 24 height 10
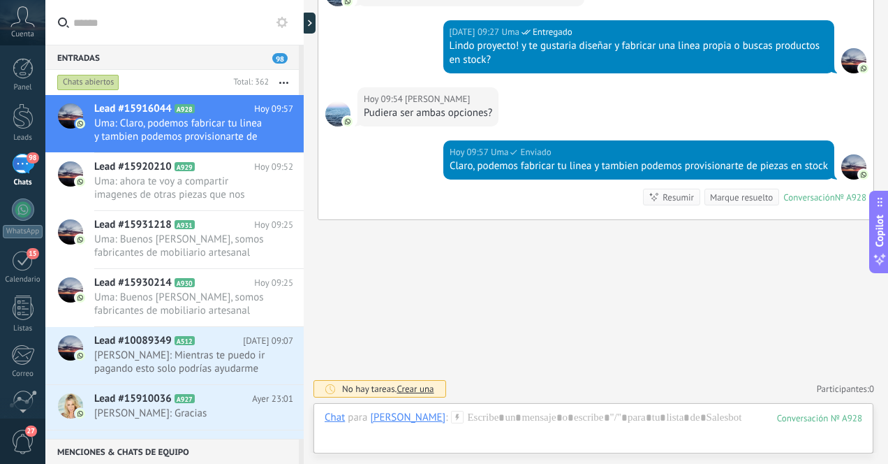
scroll to position [627, 0]
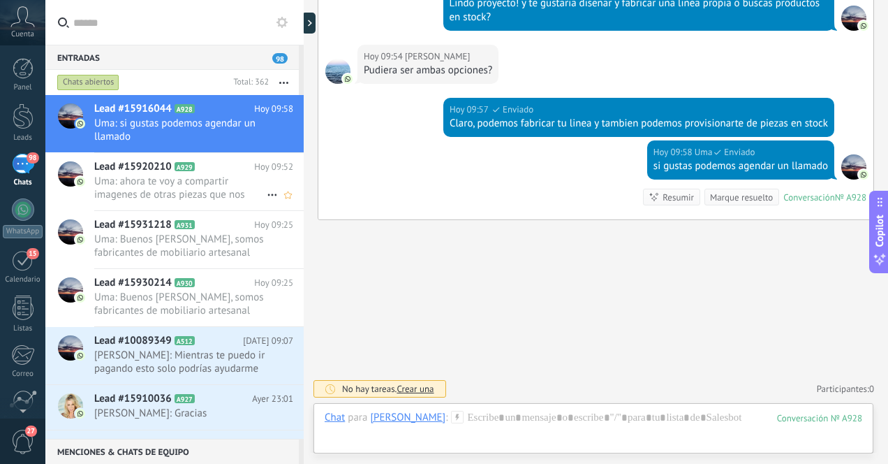
click at [228, 190] on span "Uma: ahora te voy a compartir imagenes de otras piezas que nos estan llegando e…" at bounding box center [180, 188] width 172 height 27
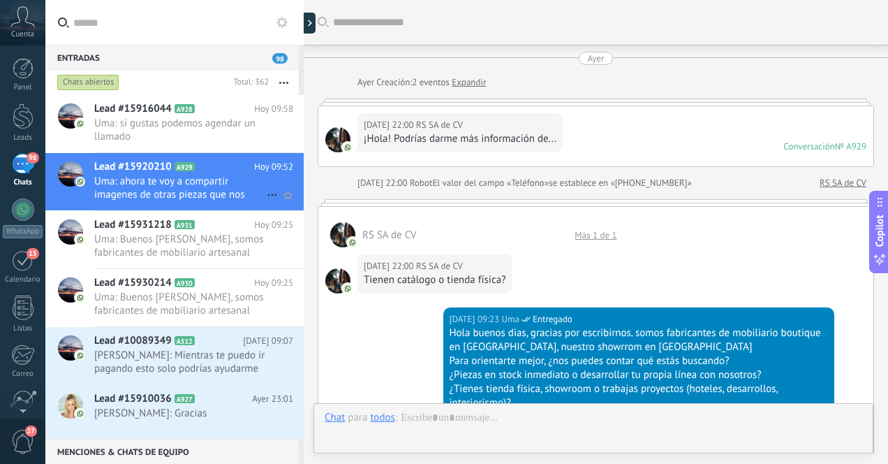
scroll to position [884, 0]
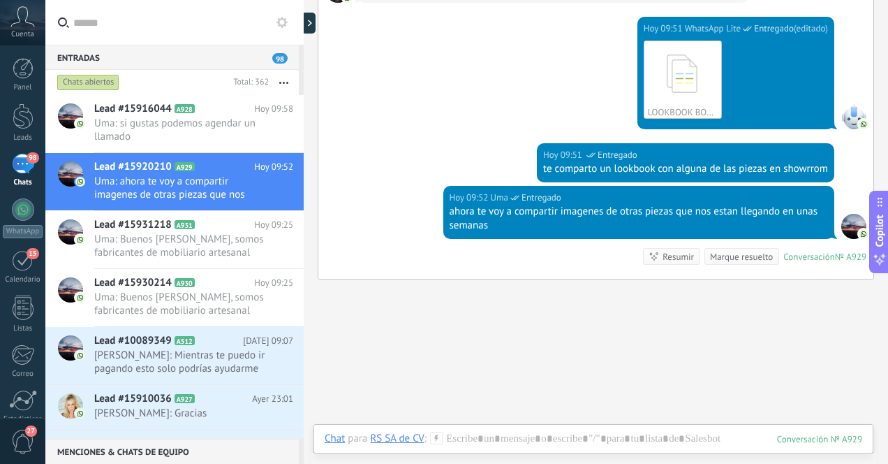
scroll to position [157, 0]
click at [598, 435] on div at bounding box center [594, 453] width 538 height 42
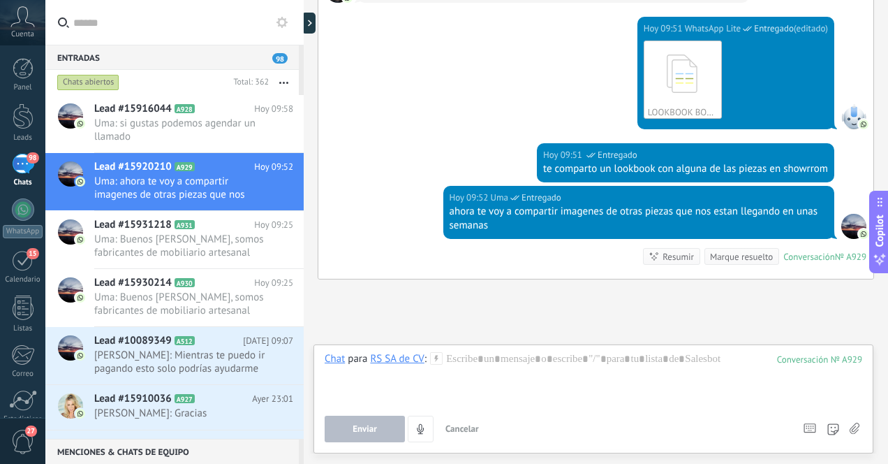
click at [857, 426] on icon at bounding box center [855, 428] width 10 height 12
click at [0, 0] on input "file" at bounding box center [0, 0] width 0 height 0
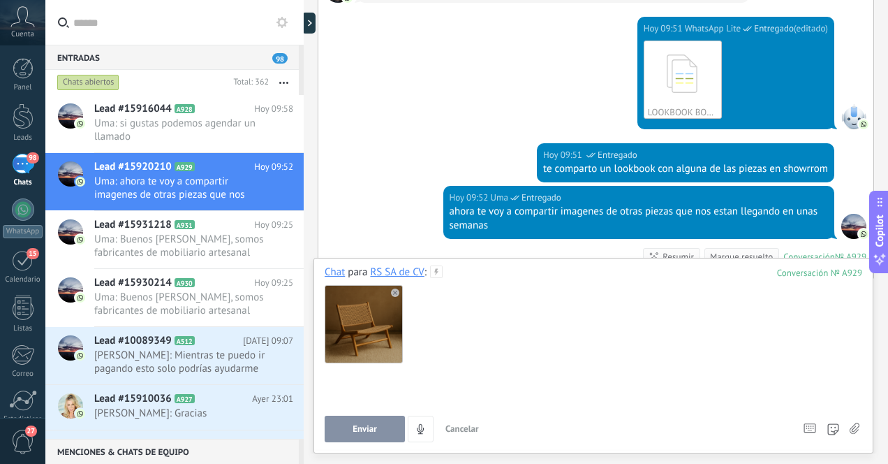
scroll to position [0, 0]
click at [365, 429] on span "Enviar" at bounding box center [365, 429] width 24 height 10
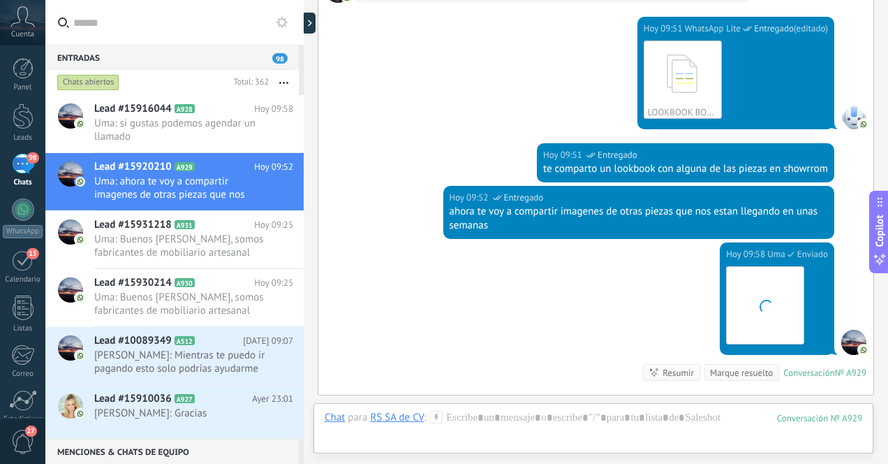
scroll to position [1000, 0]
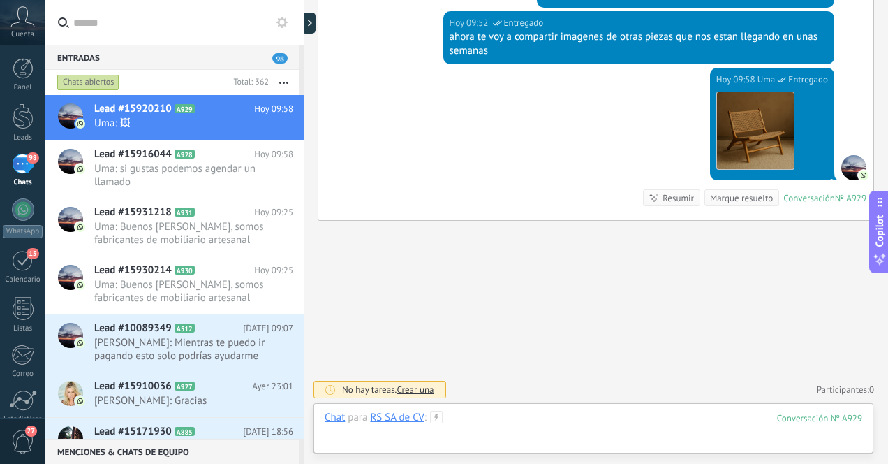
click at [618, 424] on div at bounding box center [594, 432] width 538 height 42
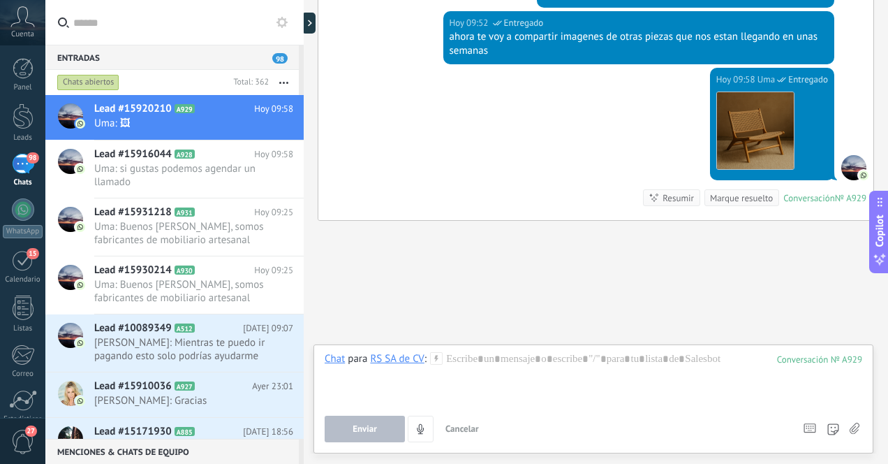
click at [856, 428] on icon at bounding box center [855, 428] width 10 height 12
click at [0, 0] on input "file" at bounding box center [0, 0] width 0 height 0
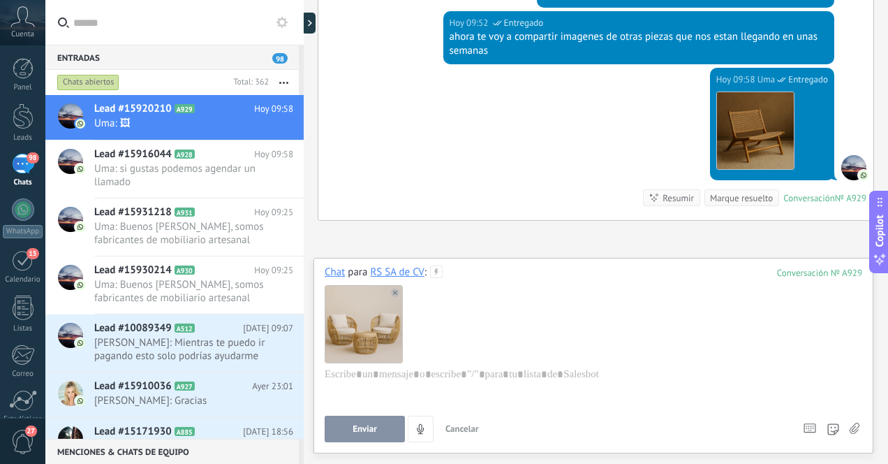
click at [381, 427] on button "Enviar" at bounding box center [365, 428] width 80 height 27
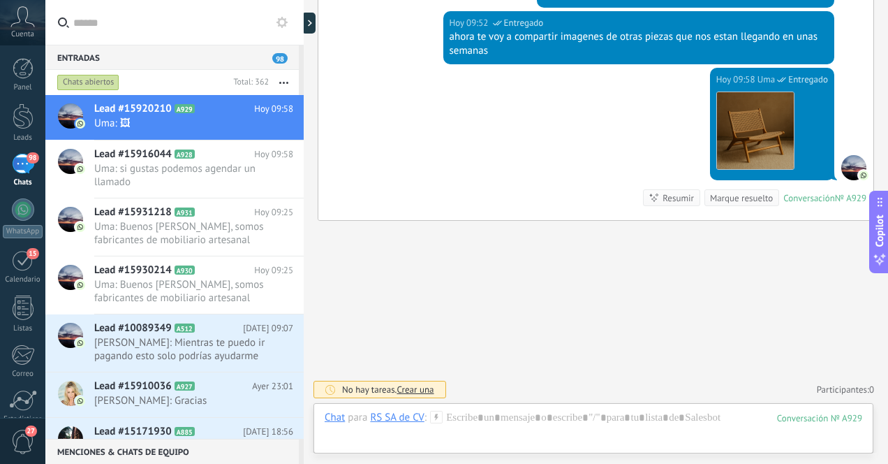
scroll to position [1116, 0]
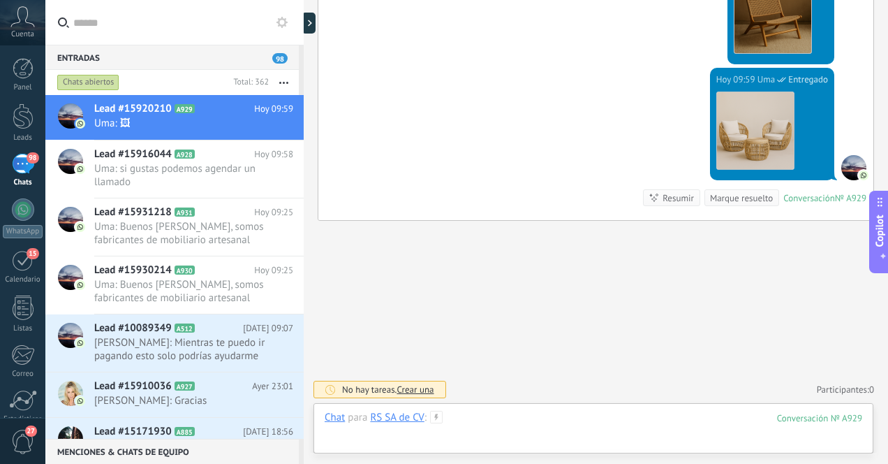
click at [624, 424] on div at bounding box center [594, 432] width 538 height 42
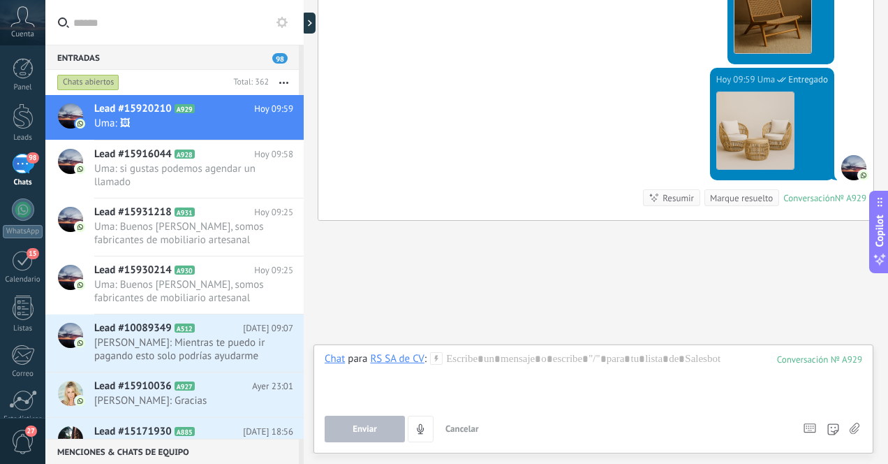
click at [855, 427] on icon at bounding box center [855, 428] width 10 height 12
click at [0, 0] on input "file" at bounding box center [0, 0] width 0 height 0
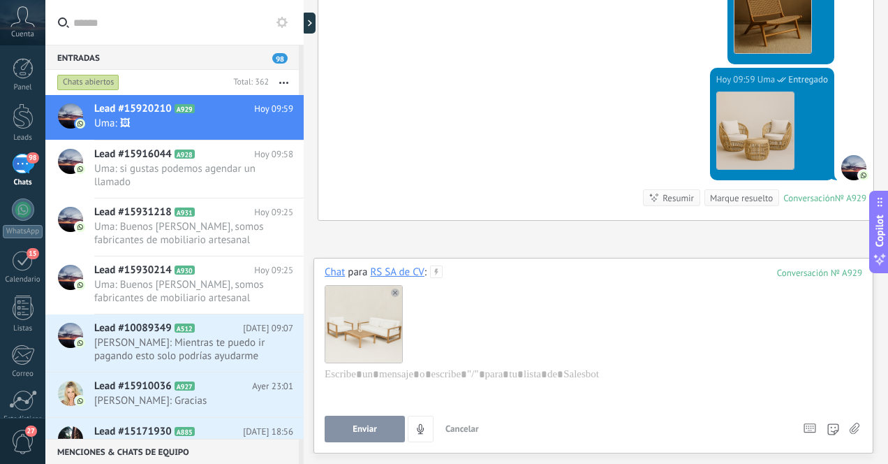
click at [378, 428] on button "Enviar" at bounding box center [365, 428] width 80 height 27
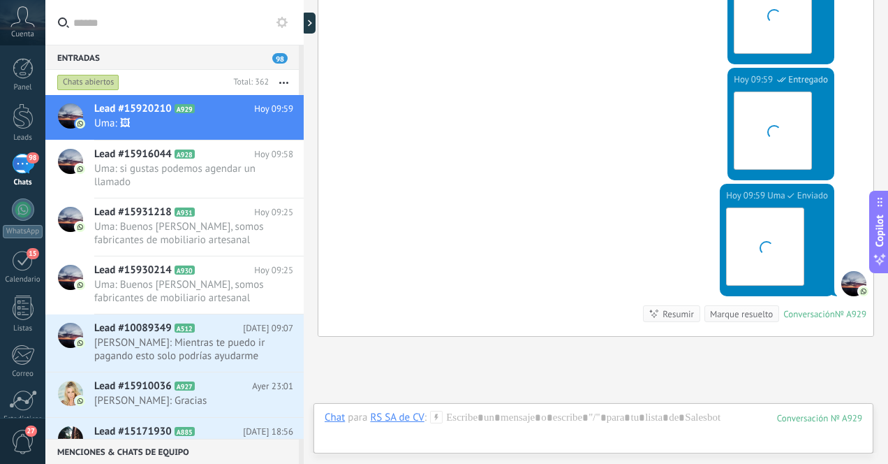
scroll to position [1232, 0]
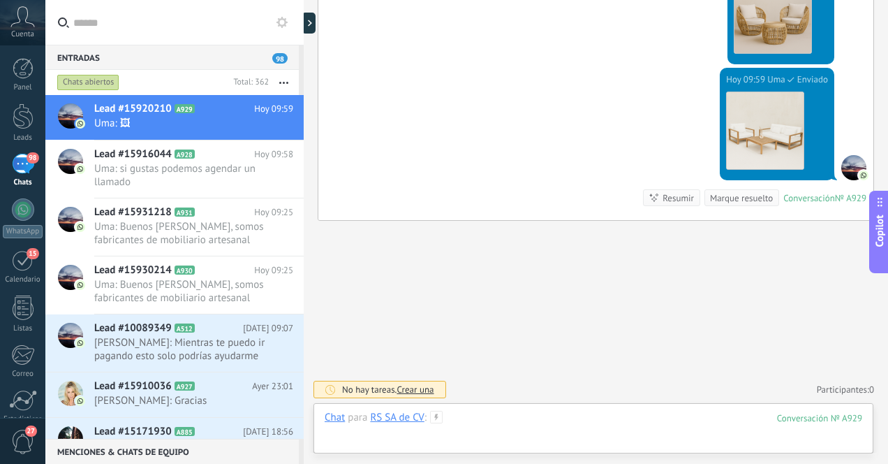
click at [663, 421] on div at bounding box center [594, 432] width 538 height 42
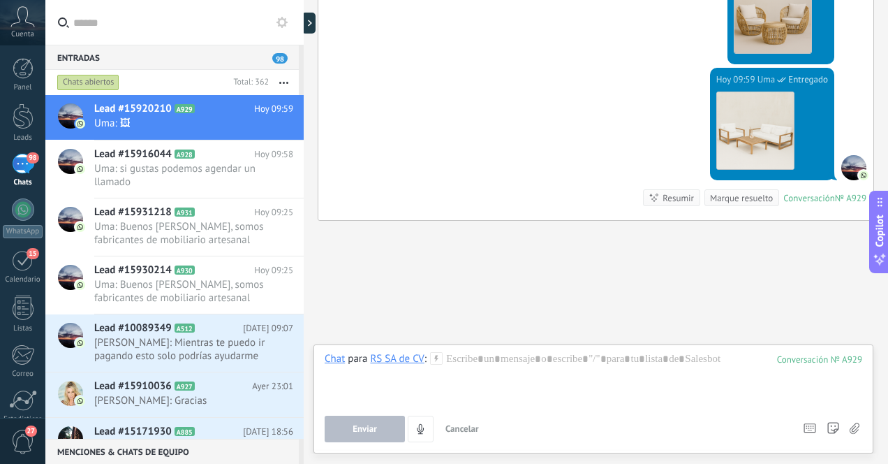
click at [855, 429] on icon at bounding box center [855, 428] width 10 height 12
click at [0, 0] on input "file" at bounding box center [0, 0] width 0 height 0
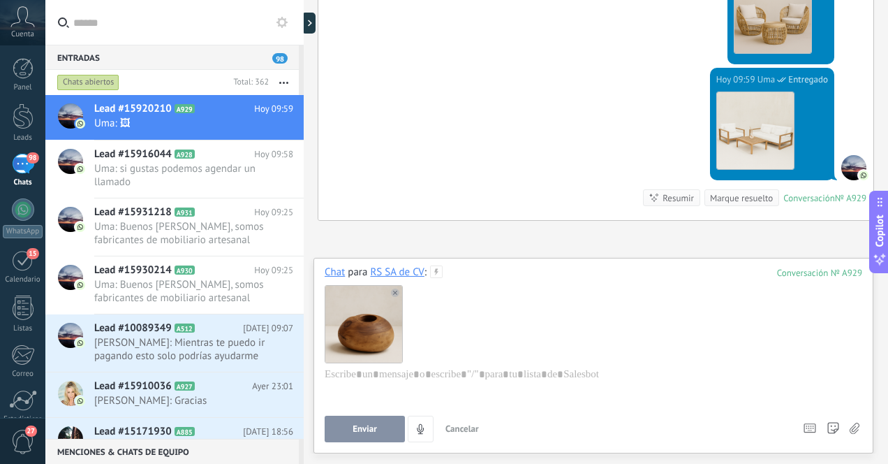
click at [376, 429] on span "Enviar" at bounding box center [365, 429] width 24 height 10
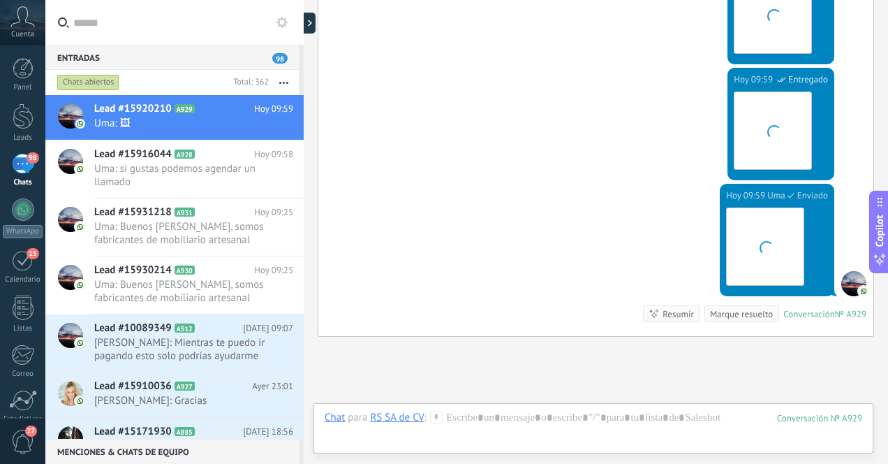
scroll to position [1348, 0]
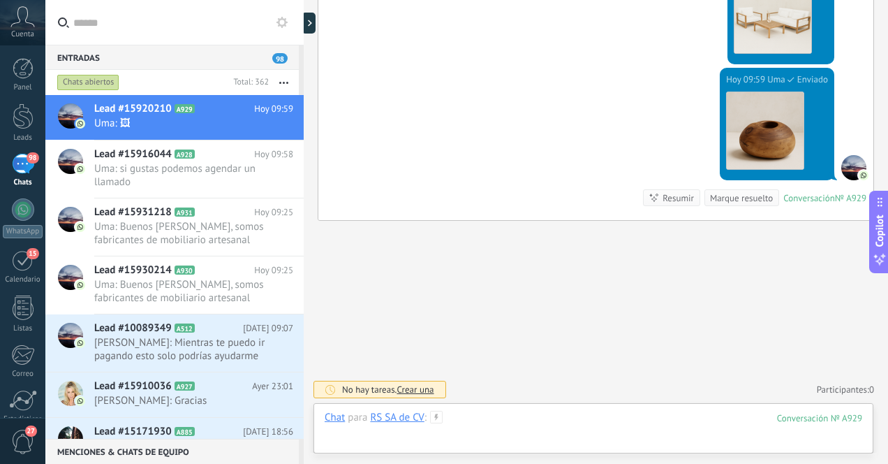
click at [646, 423] on div at bounding box center [594, 432] width 538 height 42
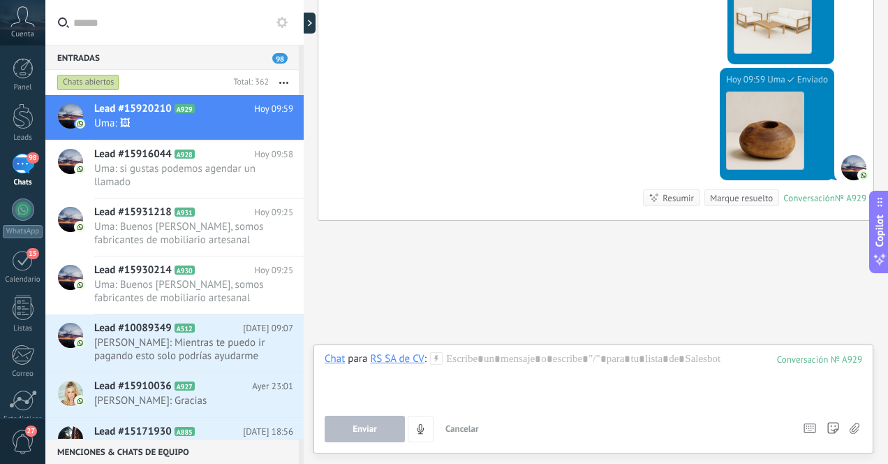
click at [855, 427] on use at bounding box center [855, 427] width 10 height 11
click at [0, 0] on input "file" at bounding box center [0, 0] width 0 height 0
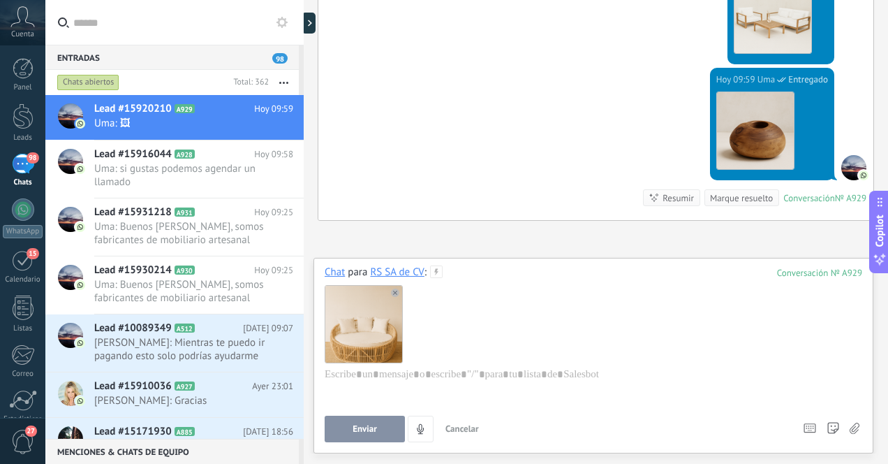
click at [371, 429] on span "Enviar" at bounding box center [365, 429] width 24 height 10
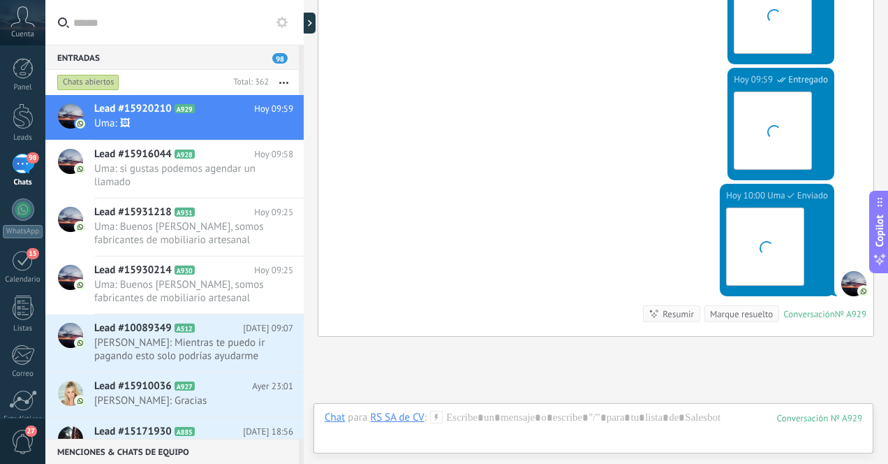
scroll to position [1464, 0]
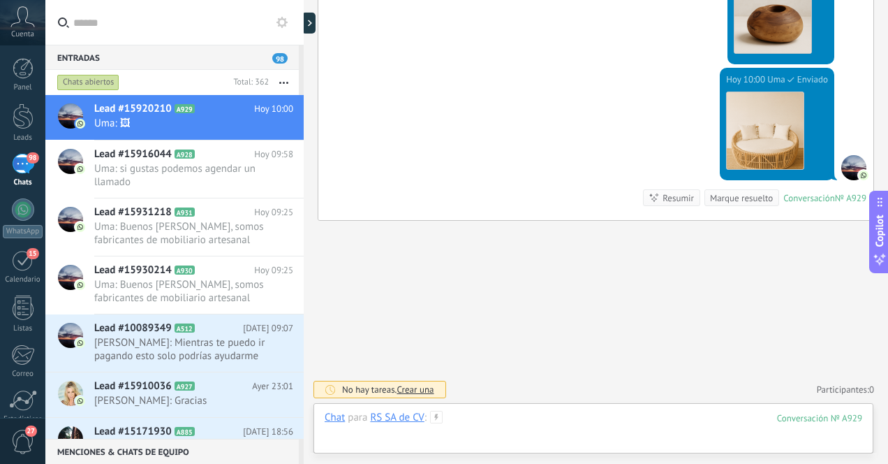
click at [654, 423] on div at bounding box center [594, 432] width 538 height 42
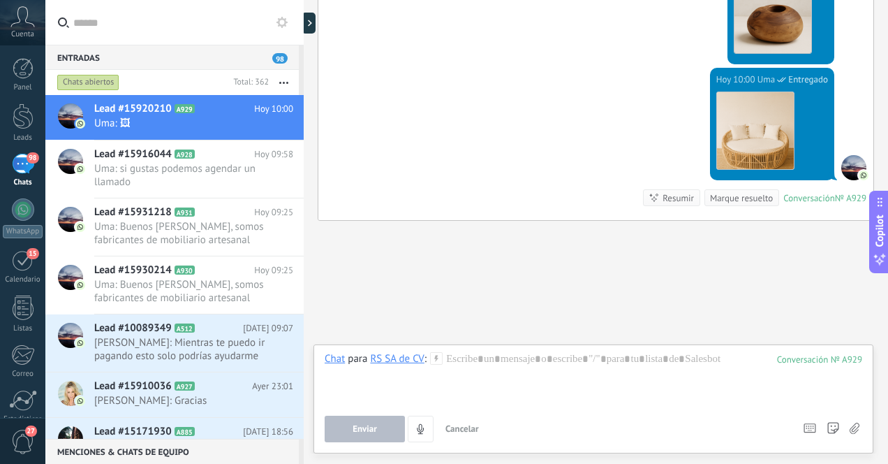
click at [855, 428] on icon at bounding box center [855, 428] width 10 height 12
click at [0, 0] on input "file" at bounding box center [0, 0] width 0 height 0
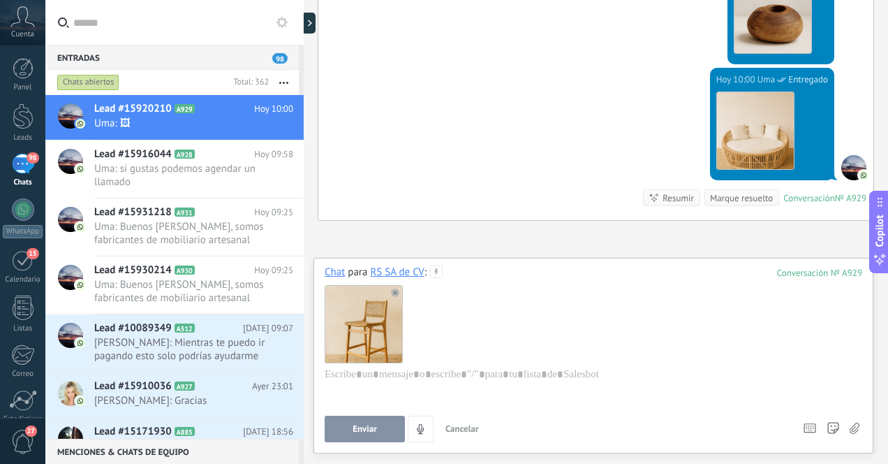
click at [372, 432] on span "Enviar" at bounding box center [365, 429] width 24 height 10
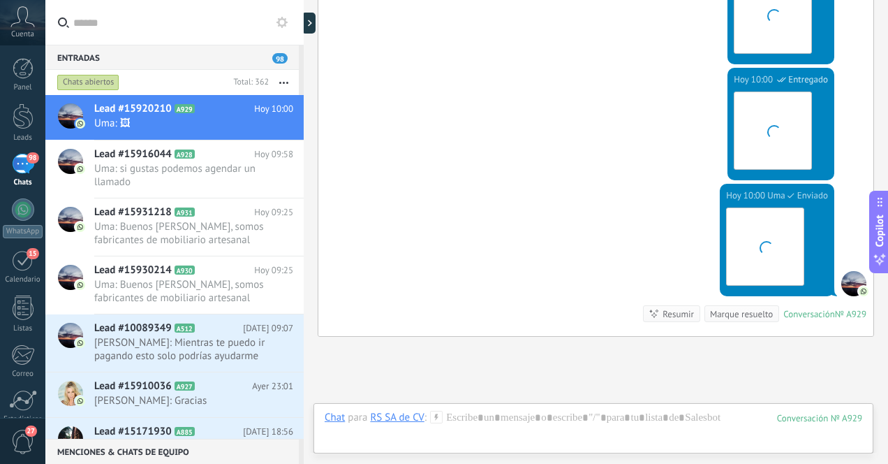
scroll to position [1579, 0]
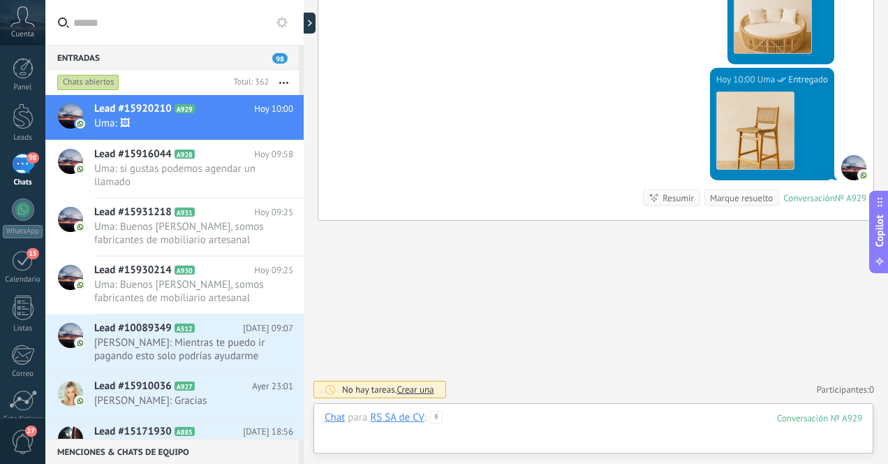
click at [552, 420] on div at bounding box center [594, 432] width 538 height 42
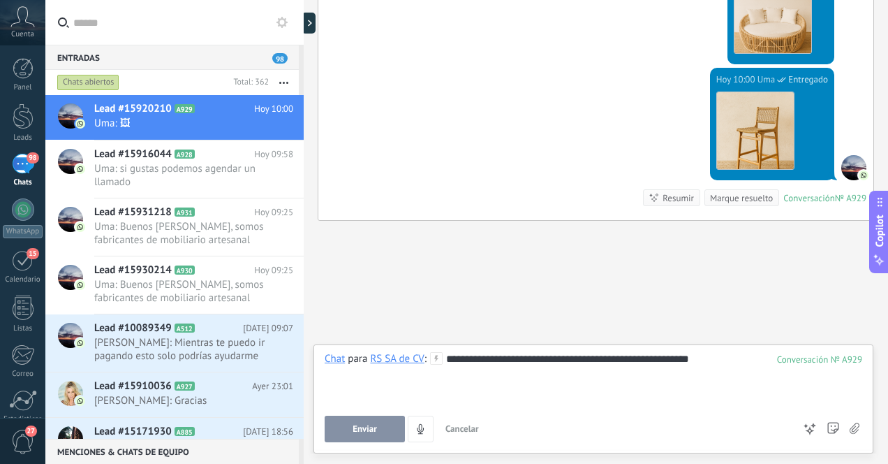
click at [364, 434] on span "Enviar" at bounding box center [365, 429] width 24 height 10
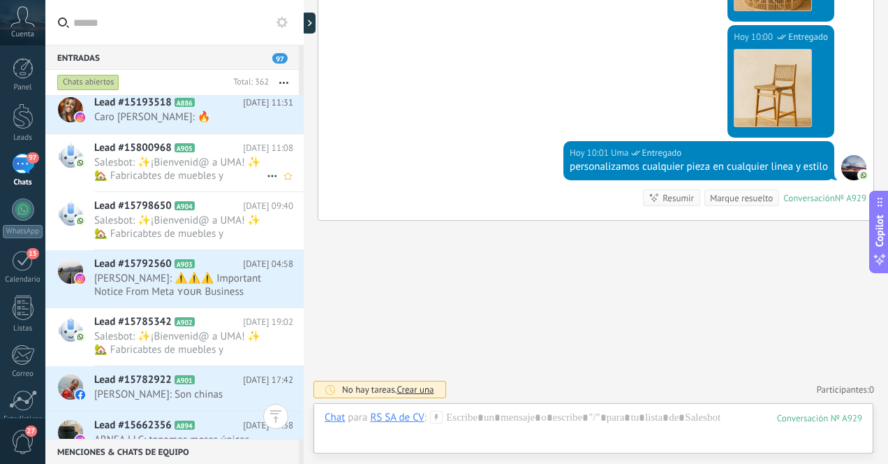
scroll to position [1734, 0]
click at [224, 172] on span "Salesbot: ✨¡Bienvenid@ a UMA! ✨ 🏡 Fabricabtes de muebles y decoración artesanal…" at bounding box center [180, 168] width 172 height 27
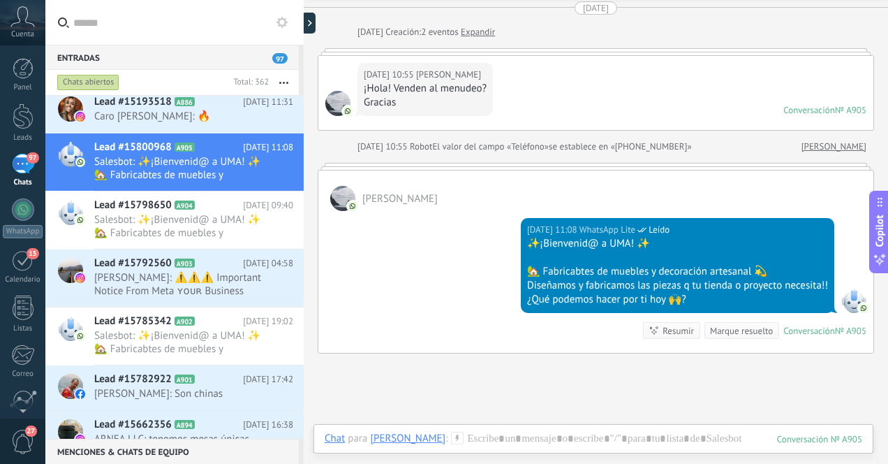
scroll to position [80, 0]
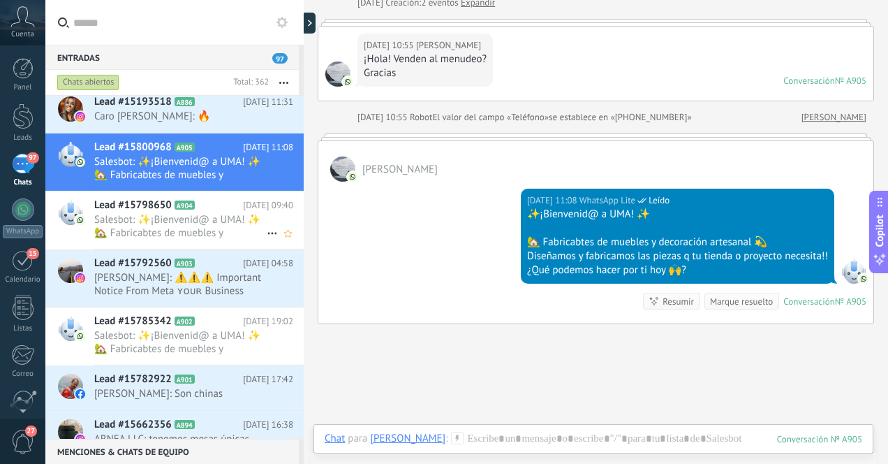
click at [203, 217] on span "Salesbot: ✨¡Bienvenid@ a UMA! ✨ 🏡 Fabricabtes de muebles y decoración artesanal…" at bounding box center [180, 226] width 172 height 27
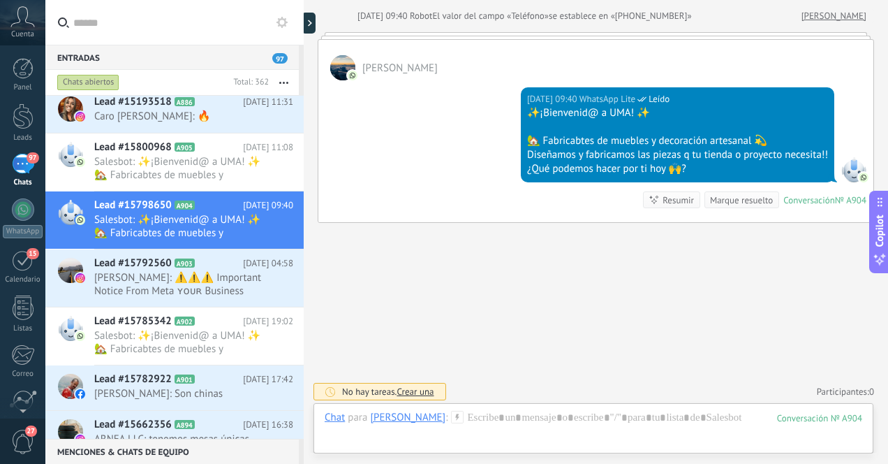
scroll to position [183, 0]
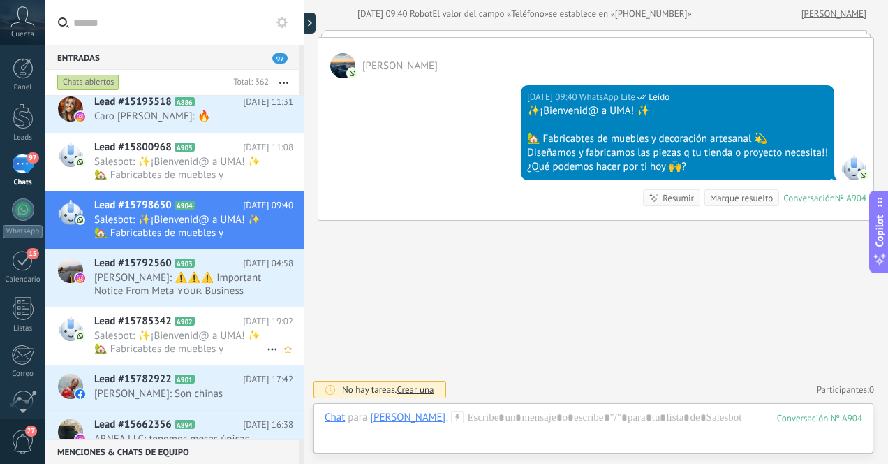
click at [205, 334] on span "Salesbot: ✨¡Bienvenid@ a UMA! ✨ 🏡 Fabricabtes de muebles y decoración artesanal…" at bounding box center [180, 342] width 172 height 27
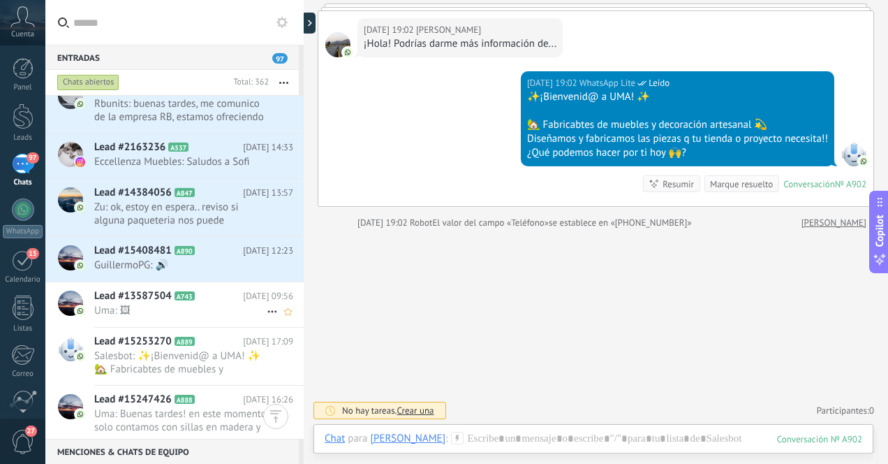
scroll to position [2570, 0]
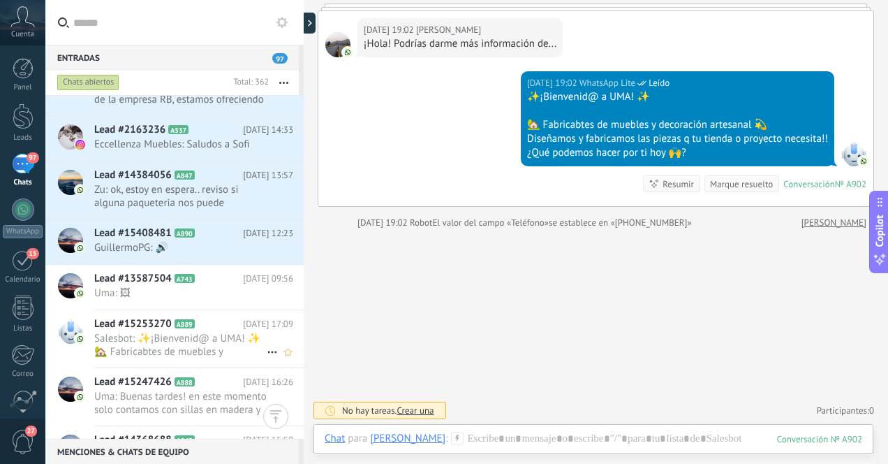
click at [210, 342] on span "Salesbot: ✨¡Bienvenid@ a UMA! ✨ 🏡 Fabricabtes de muebles y decoración artesanal…" at bounding box center [180, 345] width 172 height 27
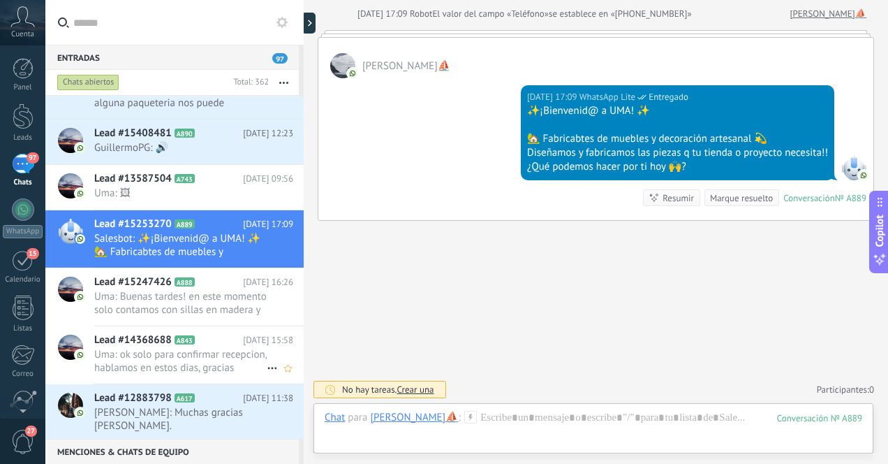
scroll to position [2671, 0]
click at [205, 365] on span "Uma: ok solo para confirmar recepcion, hablamos en estos dias, gracias [PERSON_…" at bounding box center [180, 360] width 172 height 27
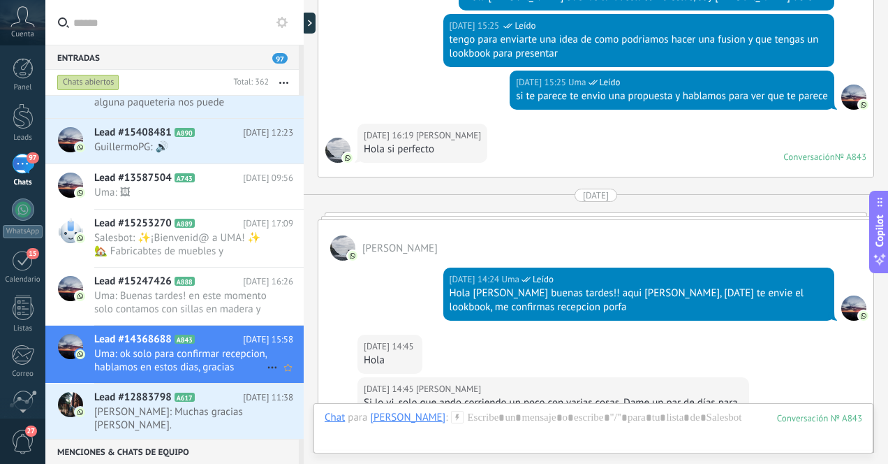
scroll to position [2144, 0]
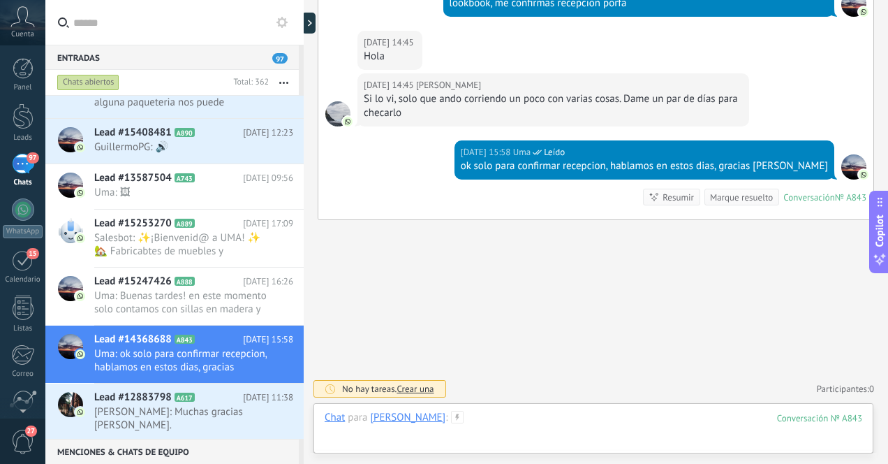
click at [533, 421] on div at bounding box center [594, 432] width 538 height 42
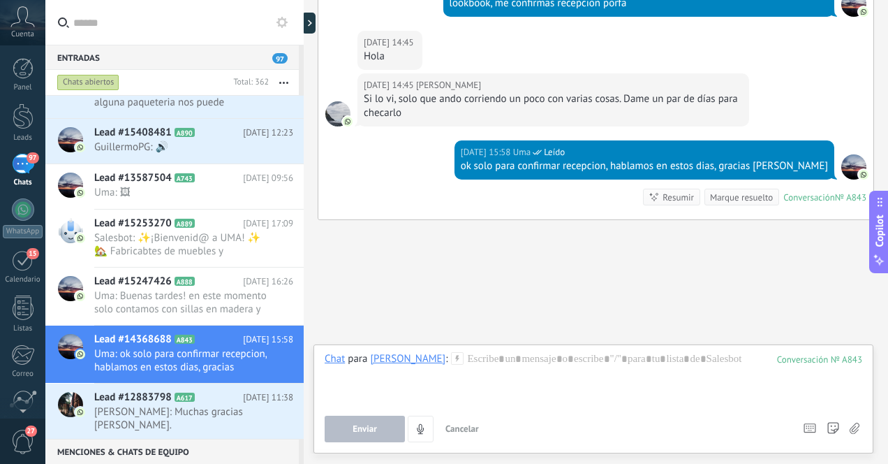
click at [467, 431] on span "Cancelar" at bounding box center [462, 428] width 34 height 12
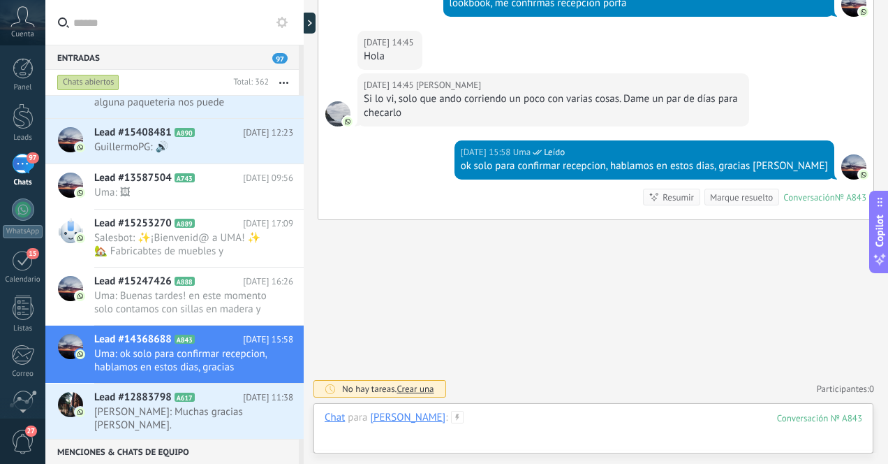
click at [624, 422] on div at bounding box center [594, 432] width 538 height 42
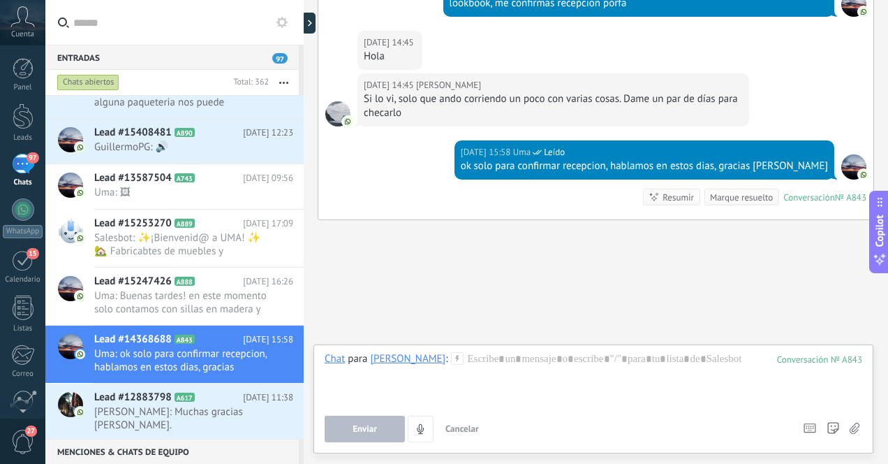
click at [473, 429] on span "Cancelar" at bounding box center [462, 428] width 34 height 12
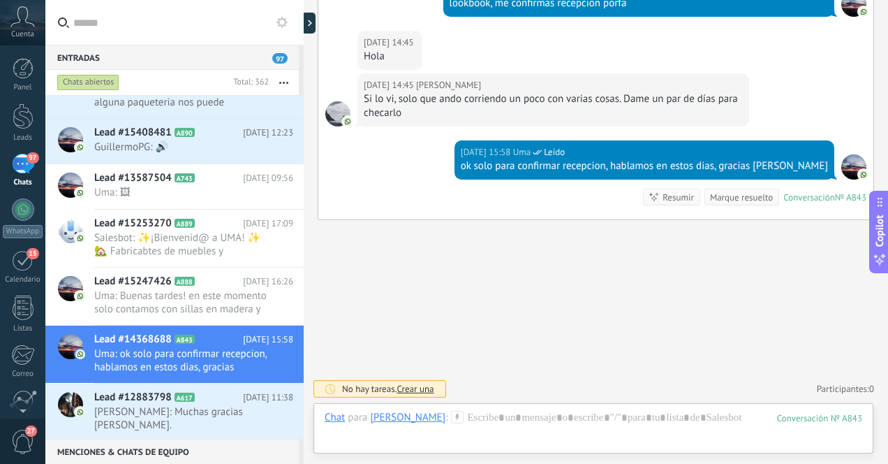
scroll to position [2195, 0]
click at [418, 388] on span "Crear una" at bounding box center [415, 389] width 37 height 12
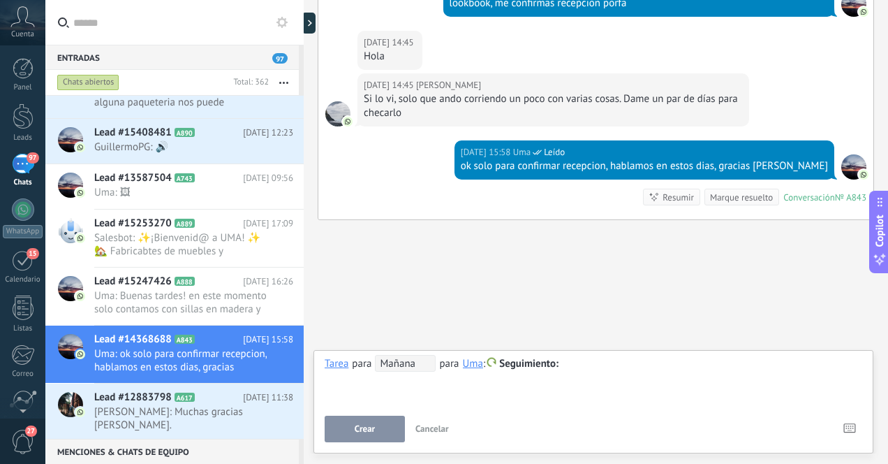
click at [421, 365] on span "Mañana" at bounding box center [405, 363] width 61 height 17
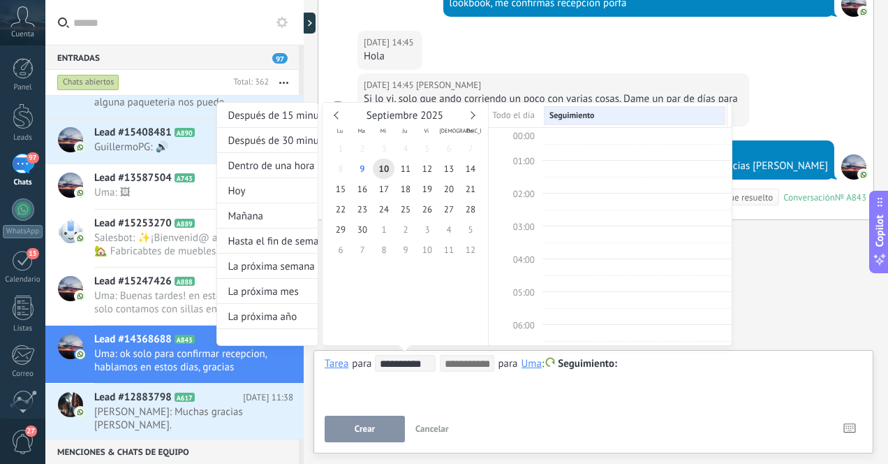
scroll to position [263, 0]
click at [388, 170] on span "10" at bounding box center [384, 169] width 22 height 20
click at [378, 429] on div at bounding box center [444, 232] width 888 height 464
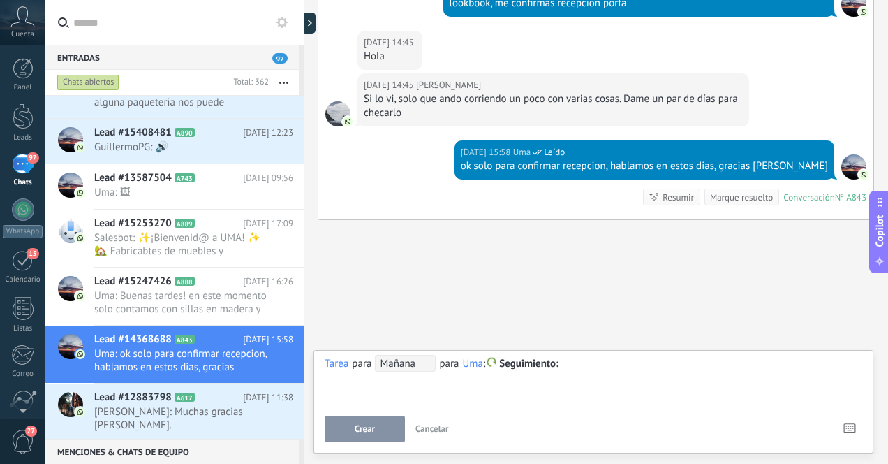
click at [378, 429] on button "Crear" at bounding box center [365, 428] width 80 height 27
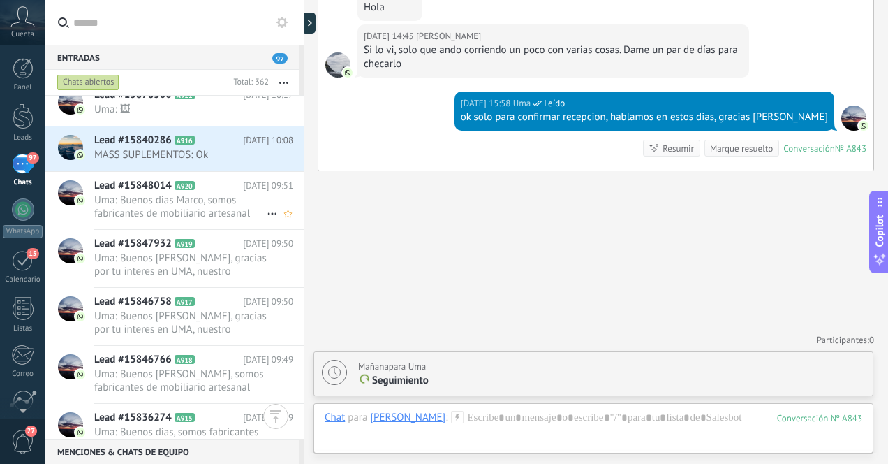
scroll to position [806, 0]
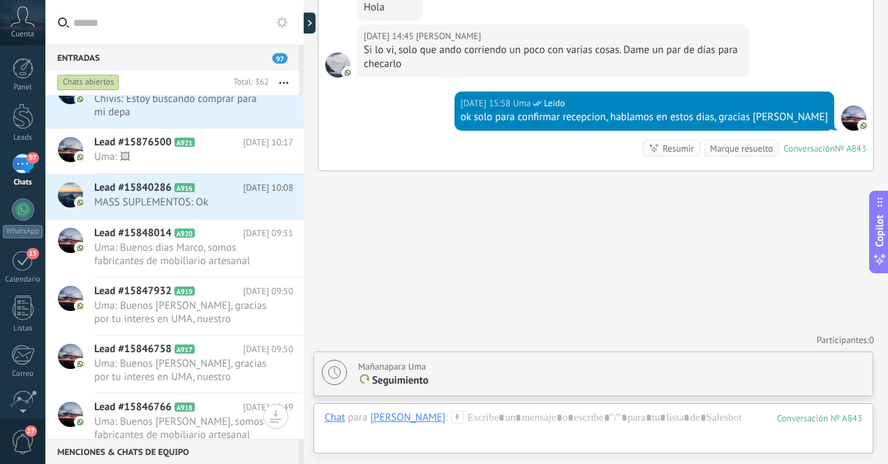
click at [25, 167] on div "97" at bounding box center [23, 164] width 22 height 20
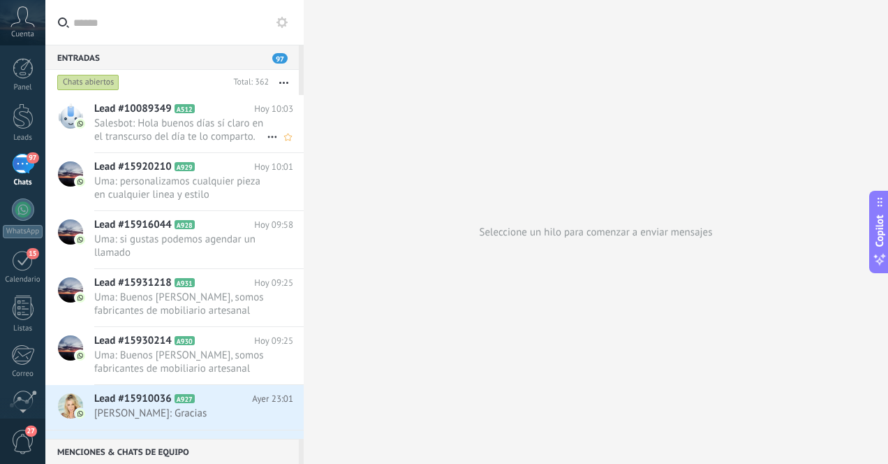
click at [177, 135] on span "Salesbot: Hola buenos días sí claro en el transcurso del día te lo comparto. Gr…" at bounding box center [180, 130] width 172 height 27
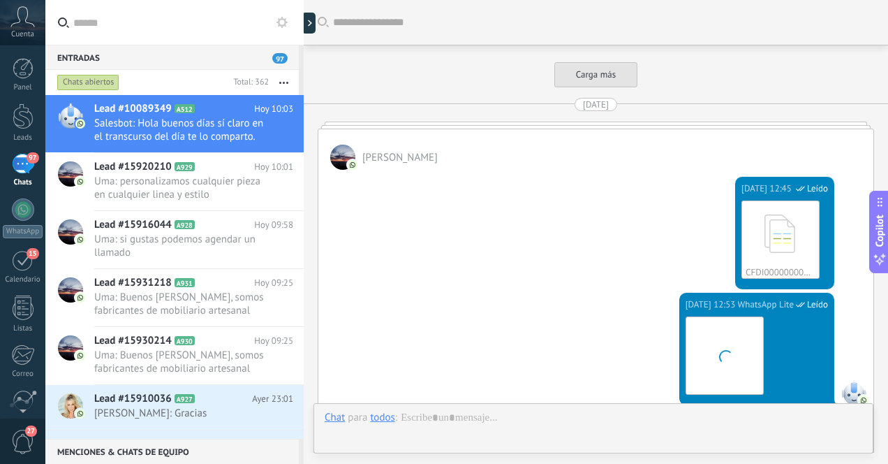
scroll to position [3572, 0]
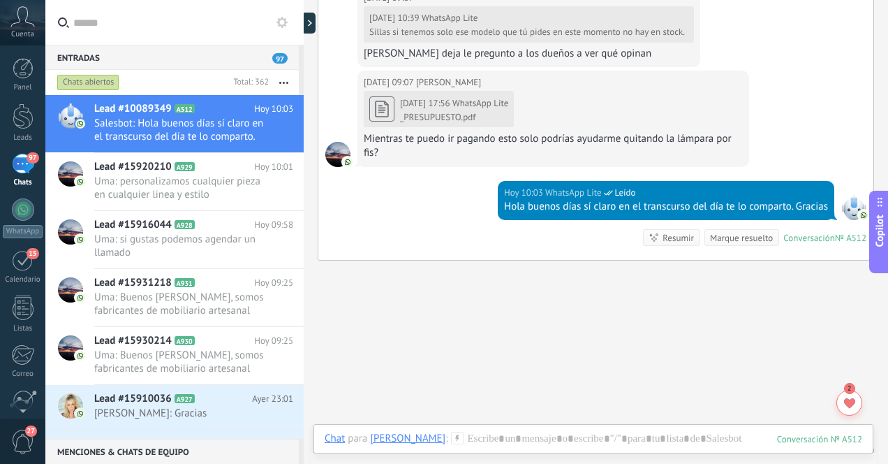
click at [389, 117] on icon at bounding box center [382, 109] width 17 height 17
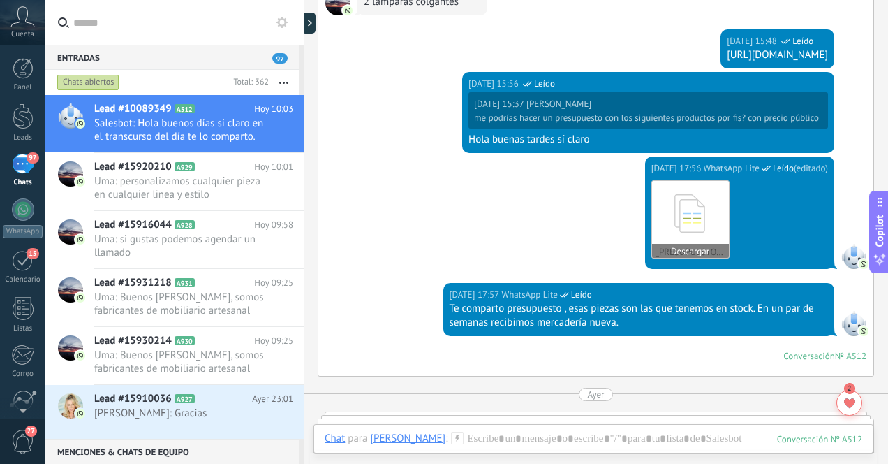
click at [679, 228] on use at bounding box center [690, 213] width 31 height 38
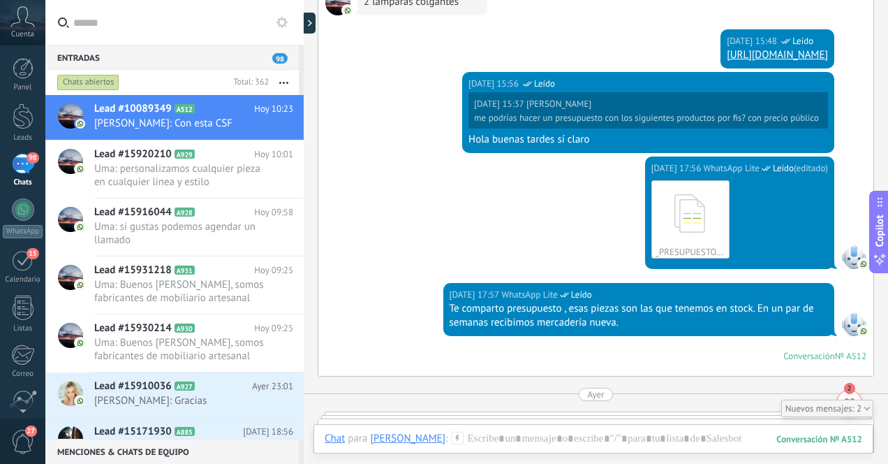
scroll to position [2321, 0]
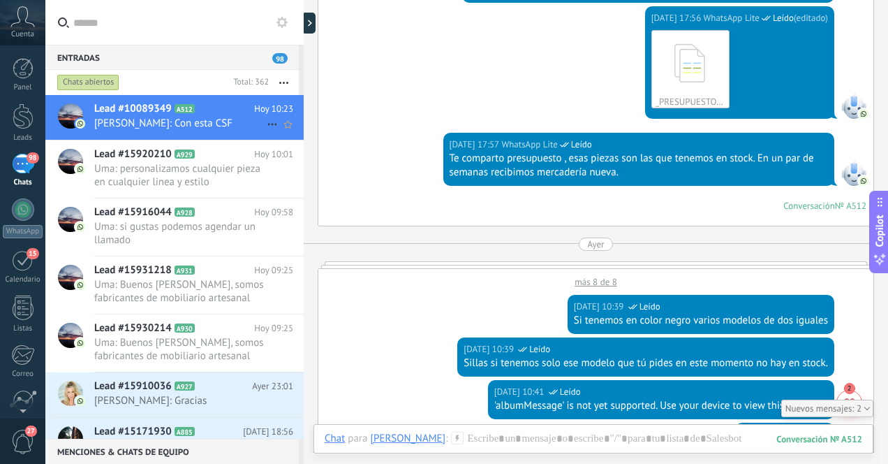
click at [224, 122] on span "[PERSON_NAME]: Con esta CSF" at bounding box center [180, 123] width 172 height 13
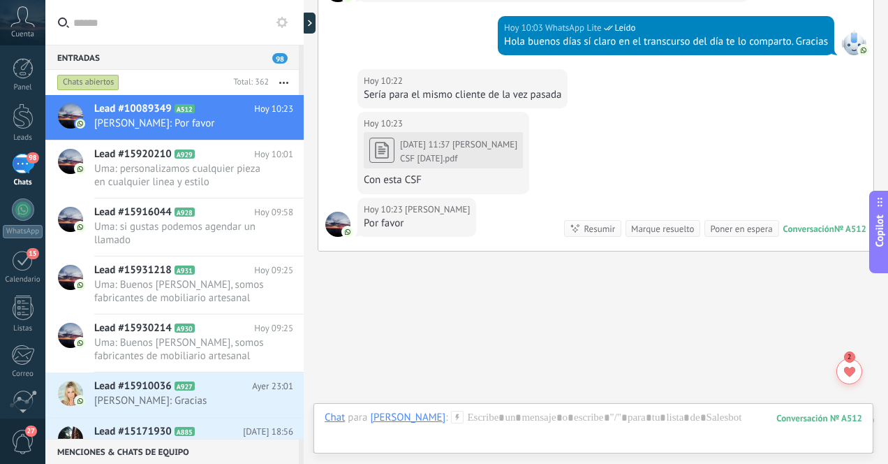
scroll to position [3497, 0]
